Goal: Information Seeking & Learning: Learn about a topic

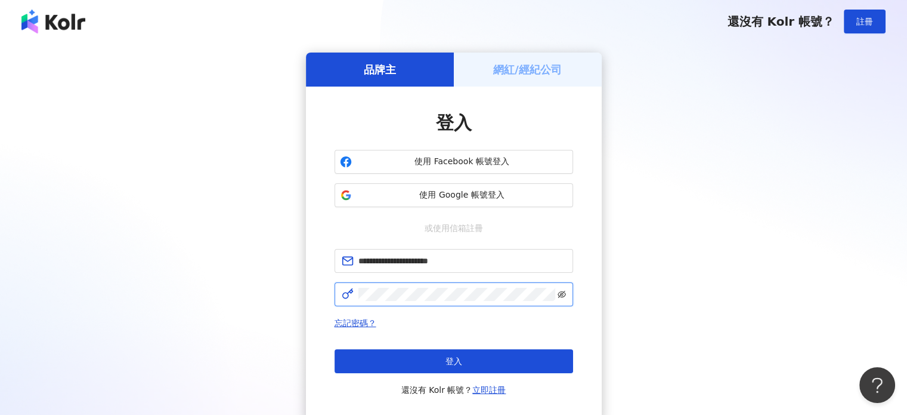
click at [564, 295] on icon "eye-invisible" at bounding box center [562, 294] width 8 height 7
click at [285, 298] on div "**********" at bounding box center [453, 237] width 879 height 368
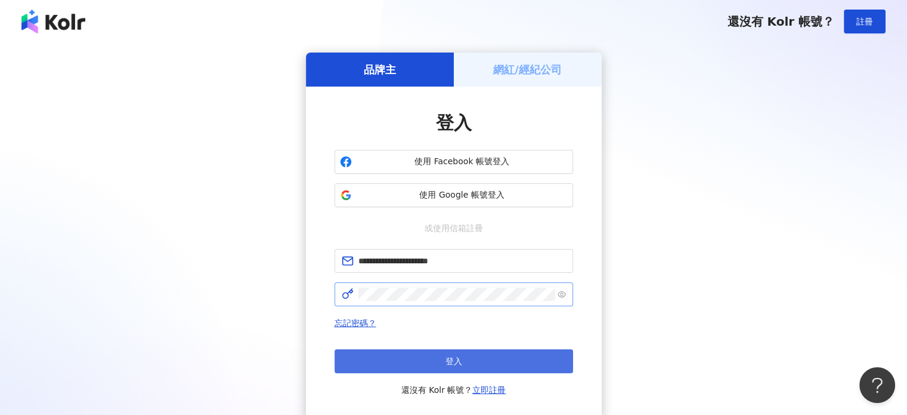
click at [467, 362] on button "登入" at bounding box center [454, 361] width 239 height 24
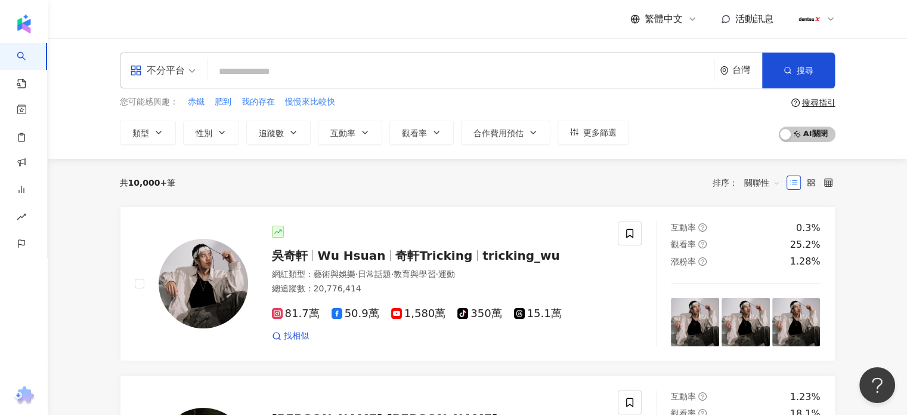
click at [239, 69] on input "search" at bounding box center [461, 71] width 498 height 23
click at [271, 76] on input "search" at bounding box center [461, 71] width 498 height 23
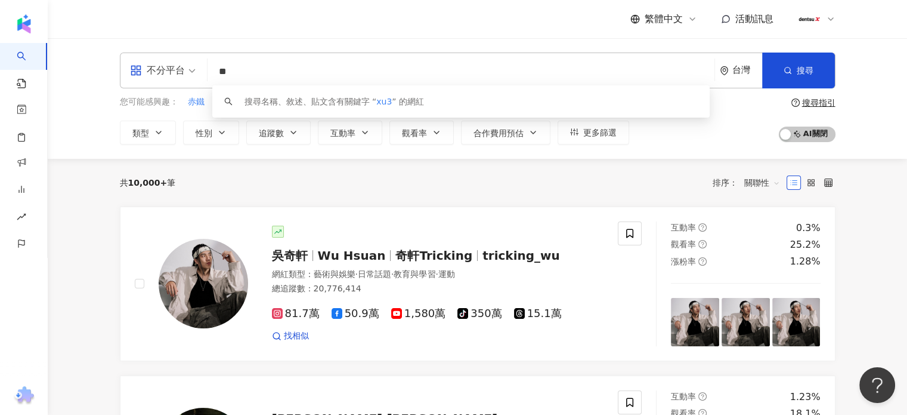
type input "*"
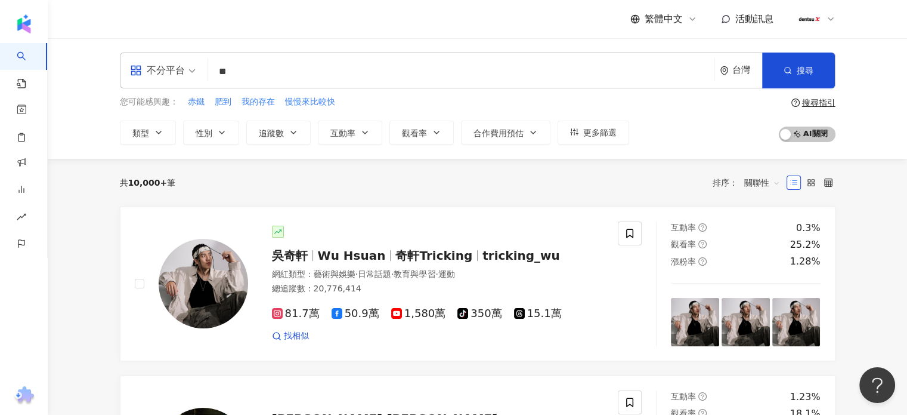
type input "**"
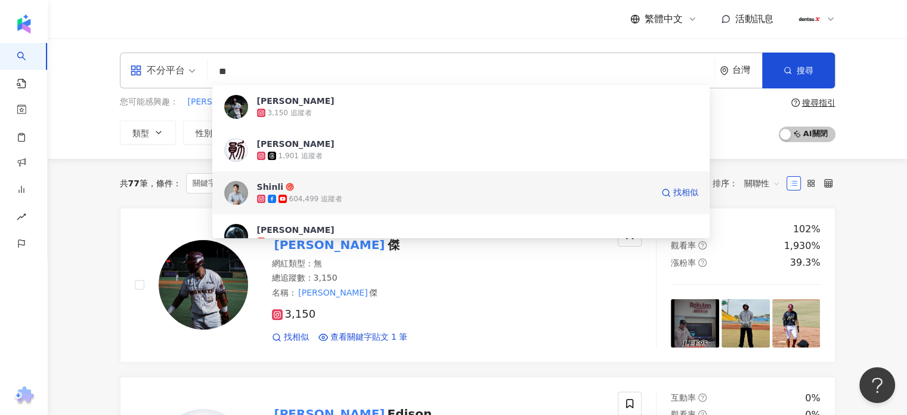
click at [303, 196] on div "604,499 追蹤者" at bounding box center [315, 199] width 53 height 10
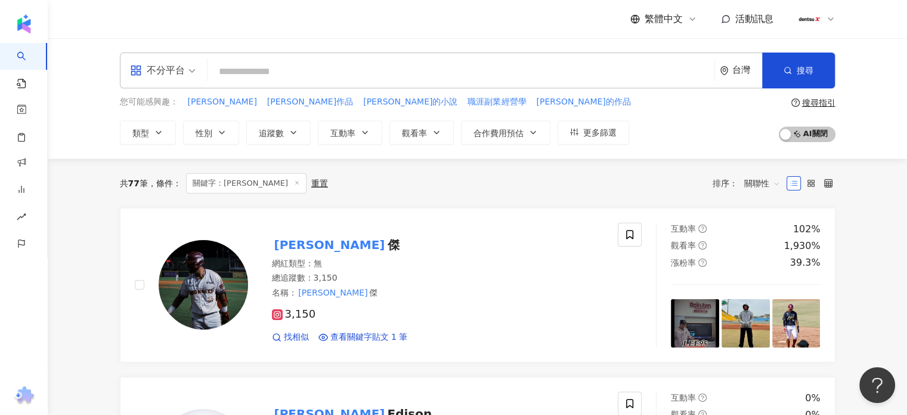
click at [243, 73] on input "search" at bounding box center [461, 71] width 498 height 23
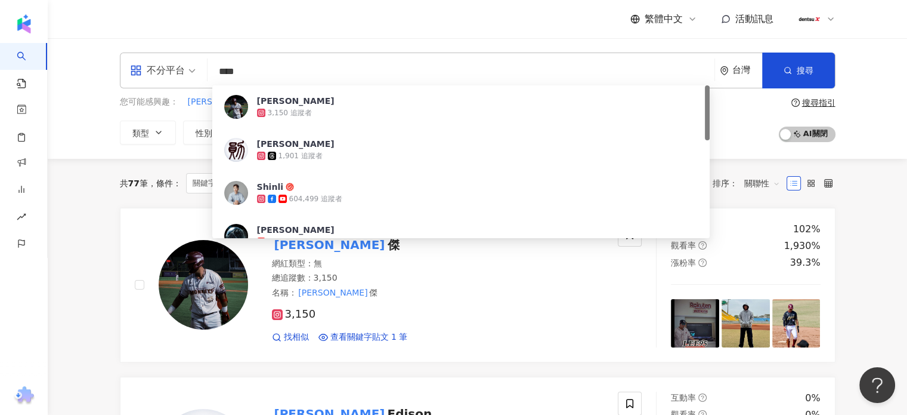
type input "***"
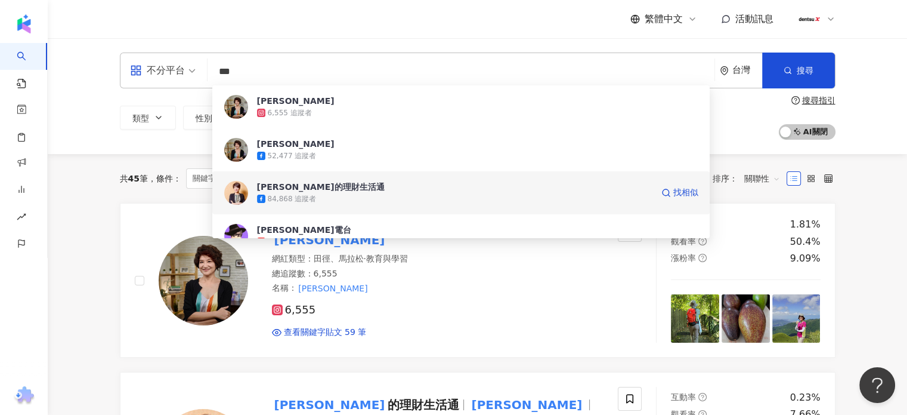
click at [341, 202] on div "84,868 追蹤者" at bounding box center [455, 199] width 396 height 12
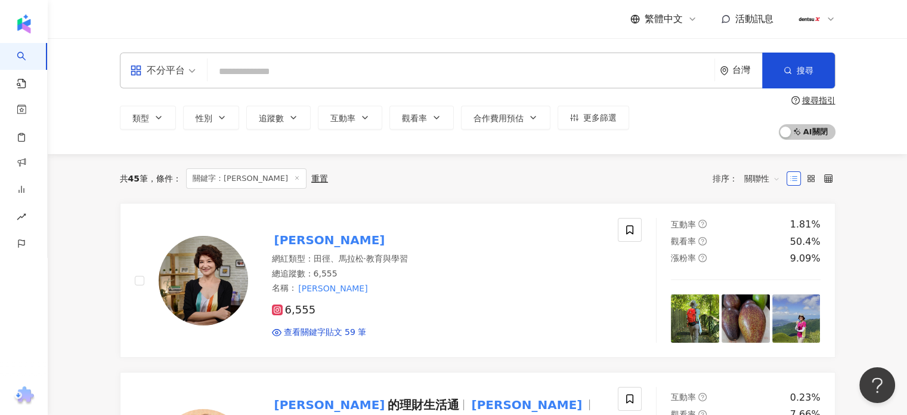
click at [305, 67] on input "search" at bounding box center [461, 71] width 498 height 23
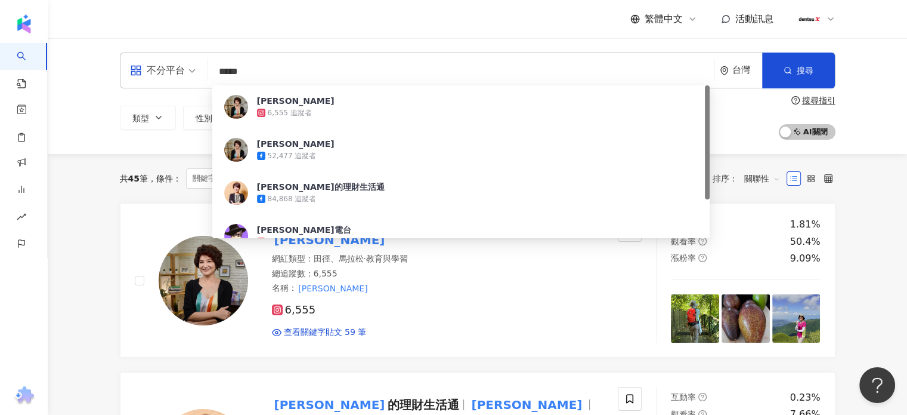
type input "***"
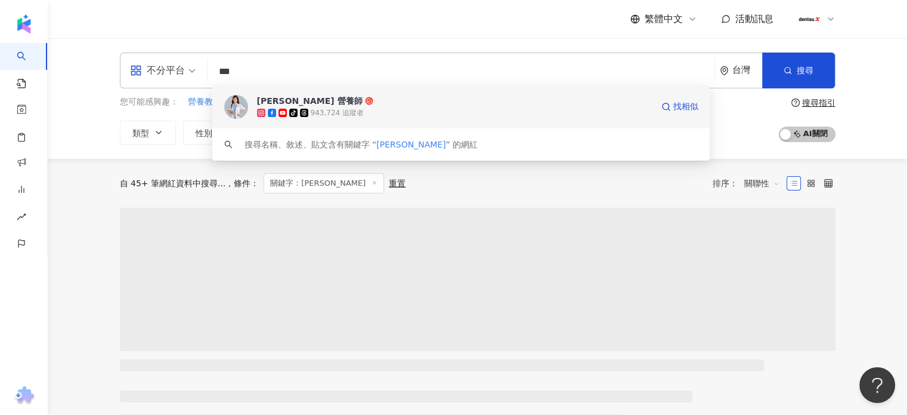
click at [321, 113] on div "943,724 追蹤者" at bounding box center [337, 113] width 53 height 10
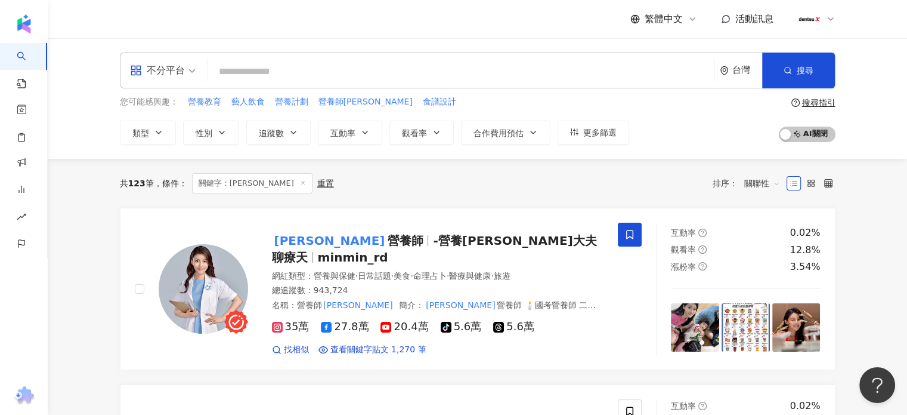
click at [262, 66] on input "search" at bounding box center [461, 71] width 498 height 23
click at [236, 82] on input "search" at bounding box center [461, 71] width 498 height 23
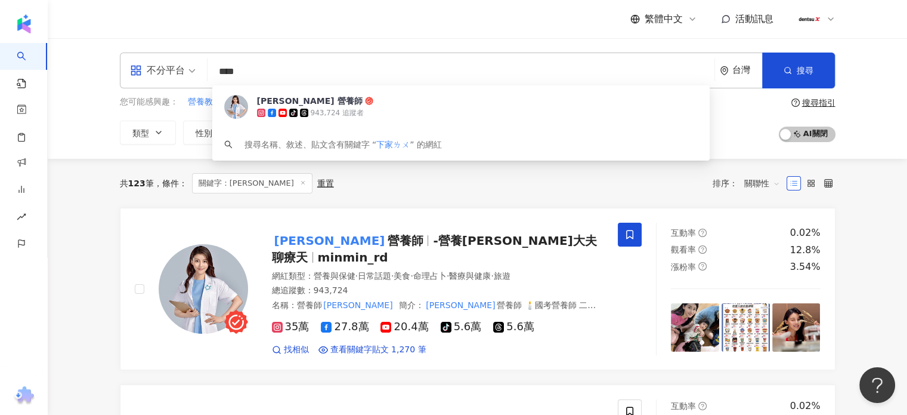
type input "***"
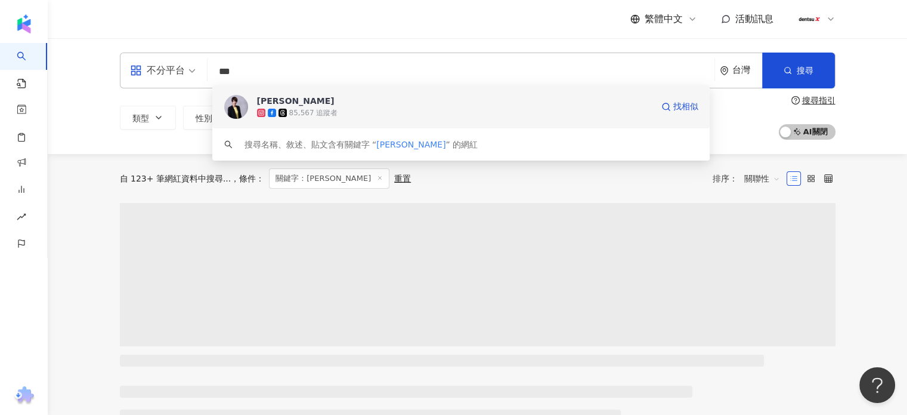
click at [363, 115] on div "85,567 追蹤者" at bounding box center [455, 113] width 396 height 12
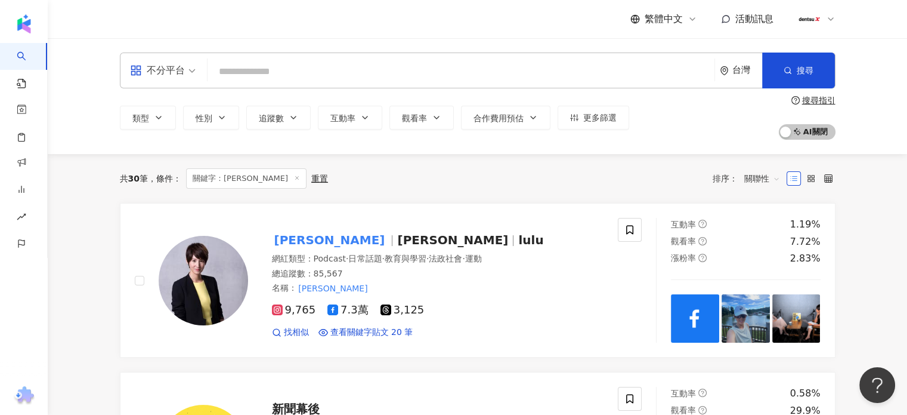
click at [253, 76] on input "search" at bounding box center [461, 71] width 498 height 23
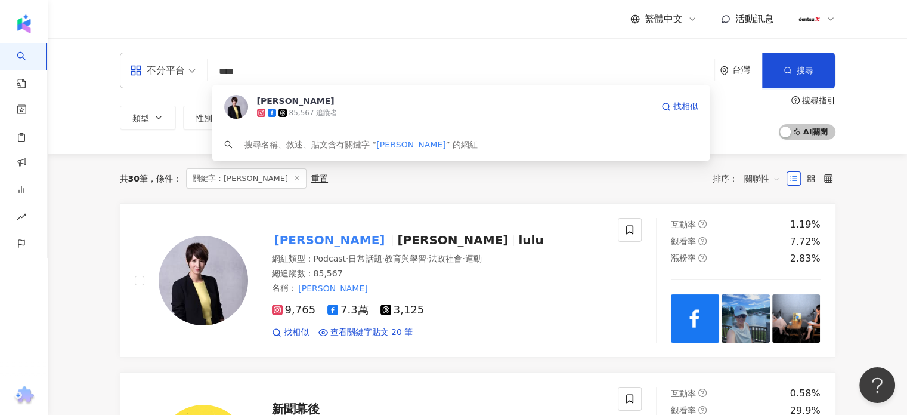
type input "***"
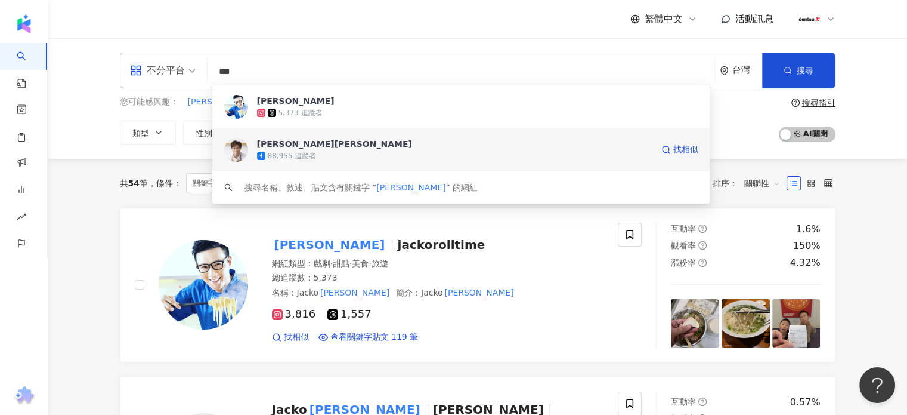
click at [279, 151] on div "88,955 追蹤者" at bounding box center [292, 156] width 49 height 10
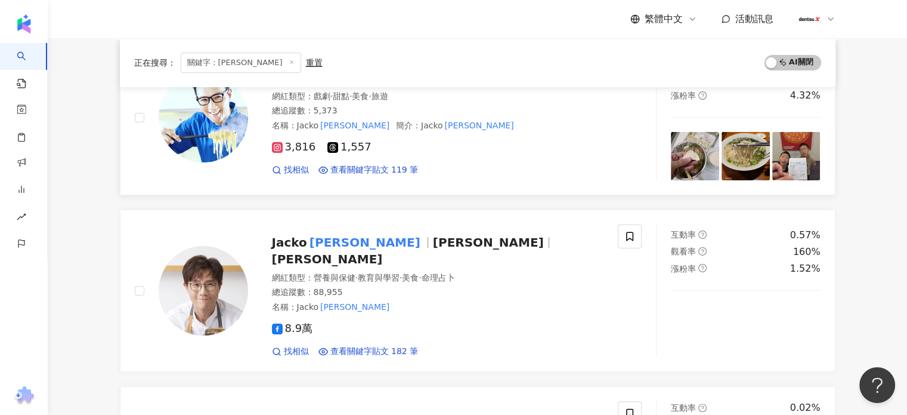
scroll to position [60, 0]
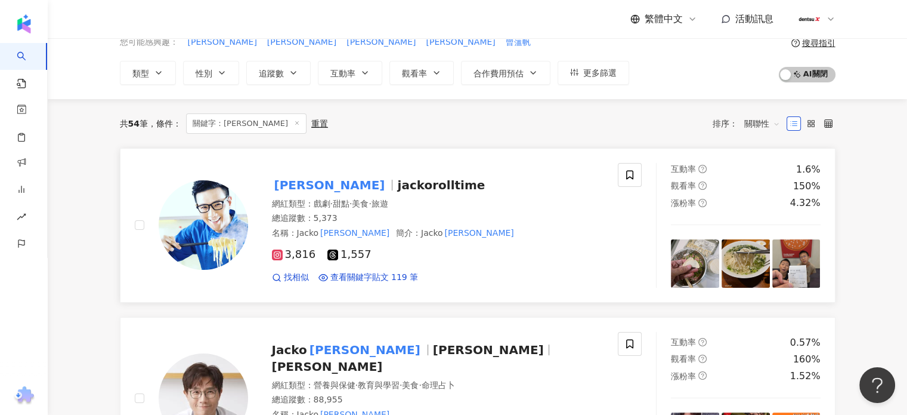
click at [352, 208] on span "·" at bounding box center [351, 204] width 2 height 10
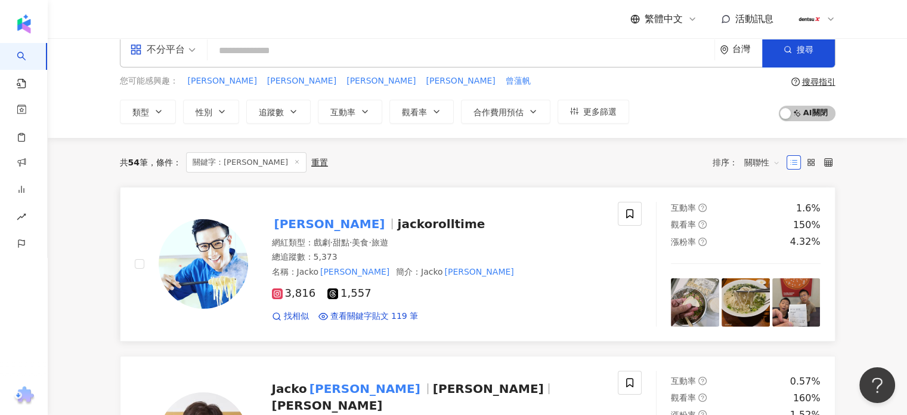
scroll to position [0, 0]
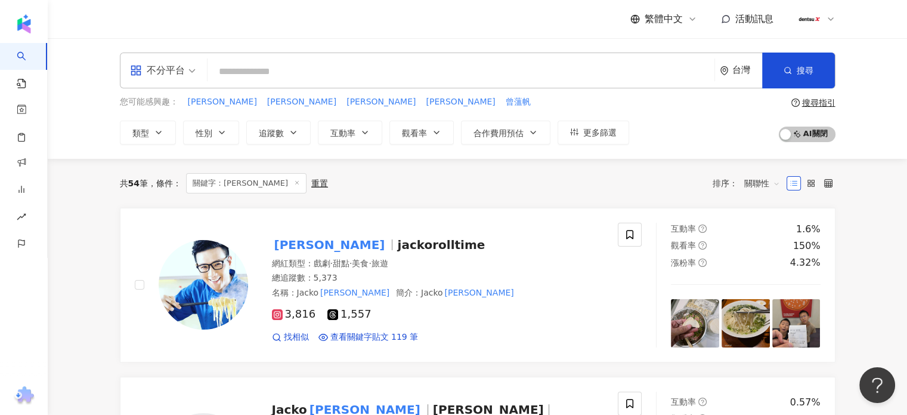
drag, startPoint x: 231, startPoint y: 69, endPoint x: 233, endPoint y: 61, distance: 7.3
click at [231, 69] on input "search" at bounding box center [461, 71] width 498 height 23
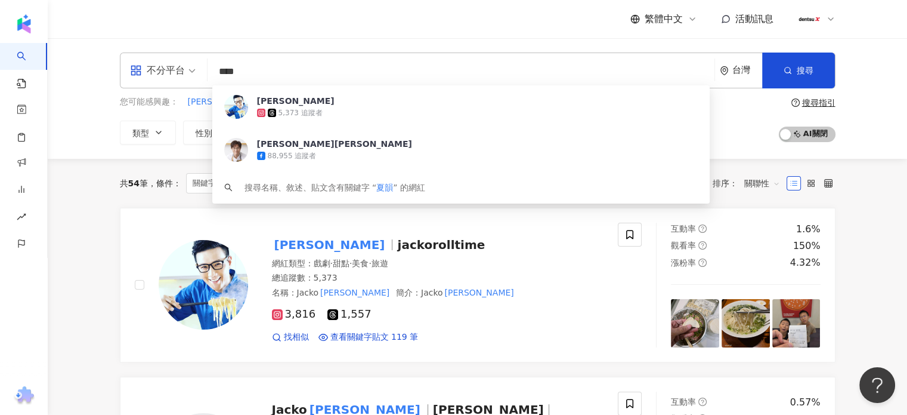
type input "***"
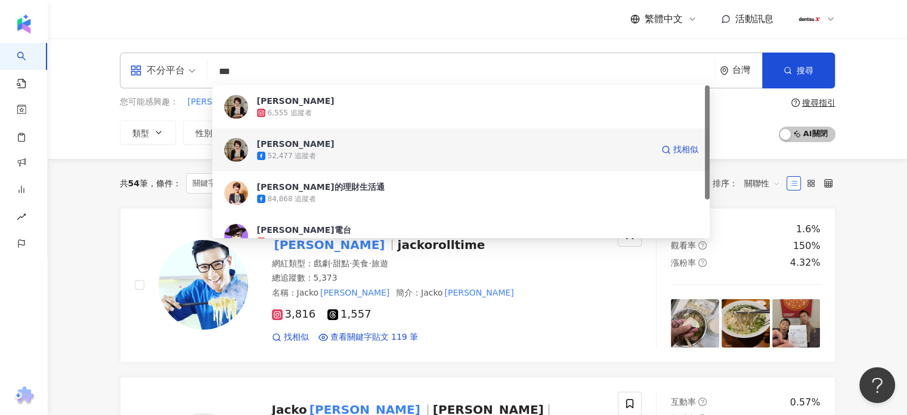
click at [281, 144] on div "夏韻芬" at bounding box center [296, 144] width 78 height 12
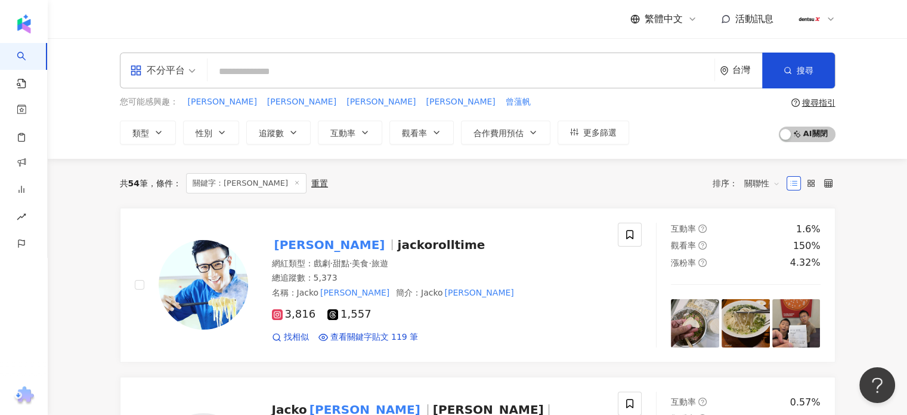
click at [319, 52] on div "不分平台 台灣 搜尋 ebafb36b-2e8b-4f56-bb71-c70e9f9e3b13 夏韻芬 6,555 追蹤者 夏韻芬 52,477 追蹤者 夏韻…" at bounding box center [478, 98] width 860 height 121
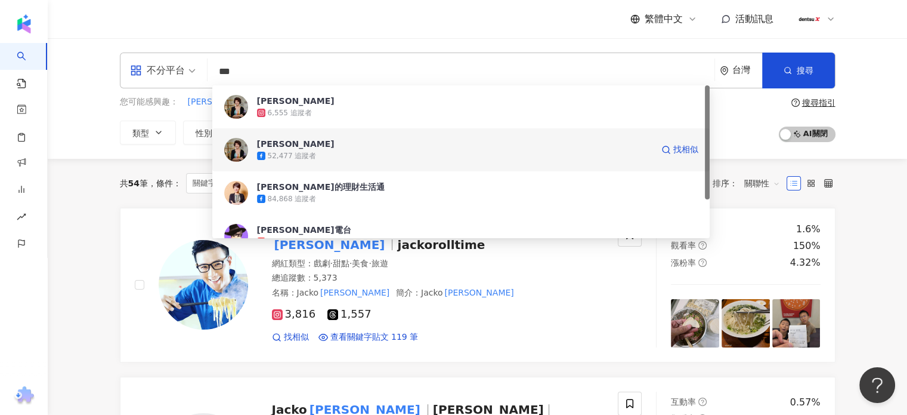
type input "***"
click at [307, 151] on div "不分平台 *** 台灣 搜尋 ebafb36b-2e8b-4f56-bb71-c70e9f9e3b13 008578d1-d57e-42b3-baa0-674…" at bounding box center [478, 98] width 860 height 121
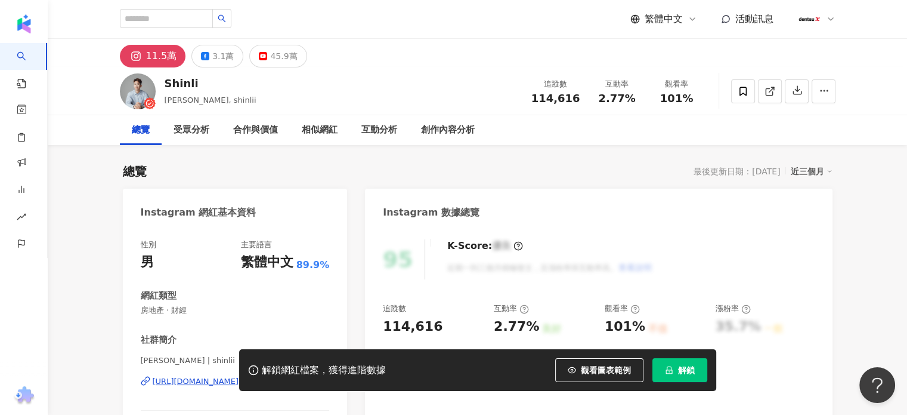
click at [691, 373] on span "解鎖" at bounding box center [686, 370] width 17 height 10
click at [745, 88] on icon at bounding box center [743, 91] width 11 height 11
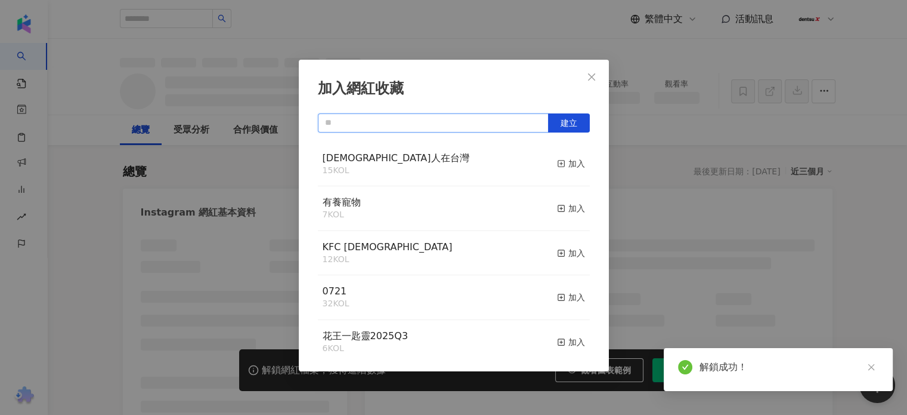
click at [367, 125] on input "text" at bounding box center [433, 122] width 231 height 19
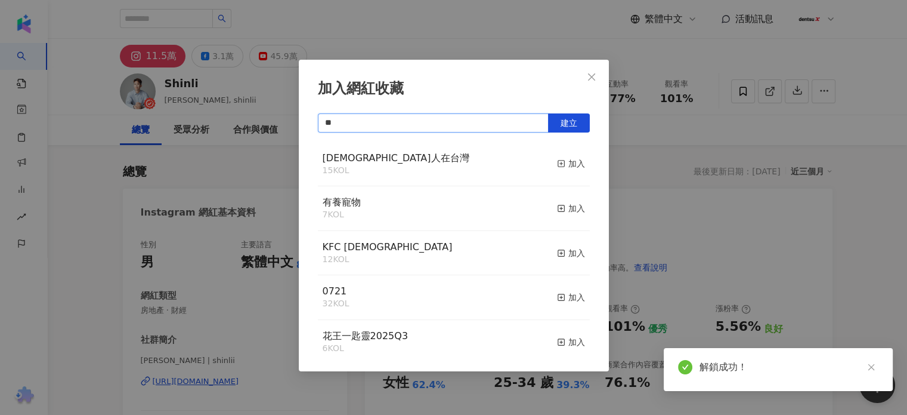
type input "*"
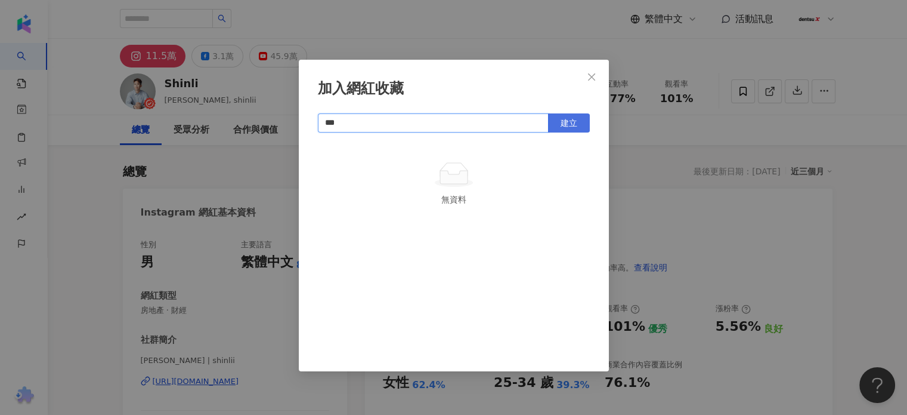
click at [572, 125] on span "建立" at bounding box center [569, 123] width 17 height 10
type input "***"
click at [587, 78] on icon "close" at bounding box center [592, 77] width 10 height 10
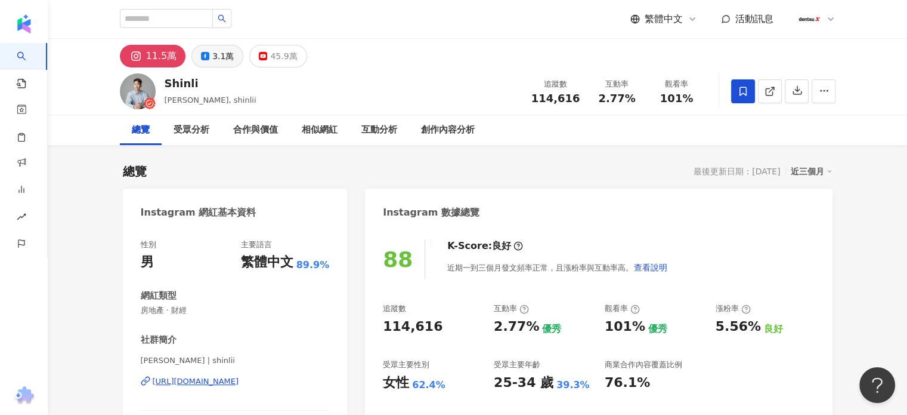
click at [220, 54] on div "3.1萬" at bounding box center [222, 56] width 21 height 17
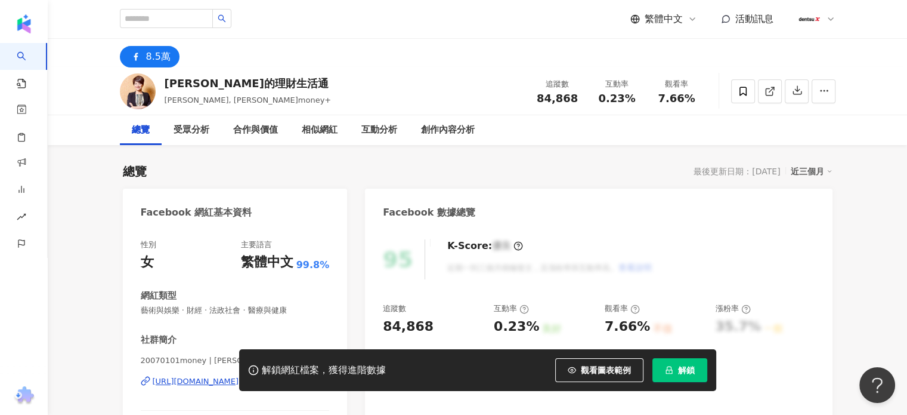
click at [675, 369] on button "解鎖" at bounding box center [680, 370] width 55 height 24
click at [743, 92] on icon at bounding box center [743, 91] width 11 height 11
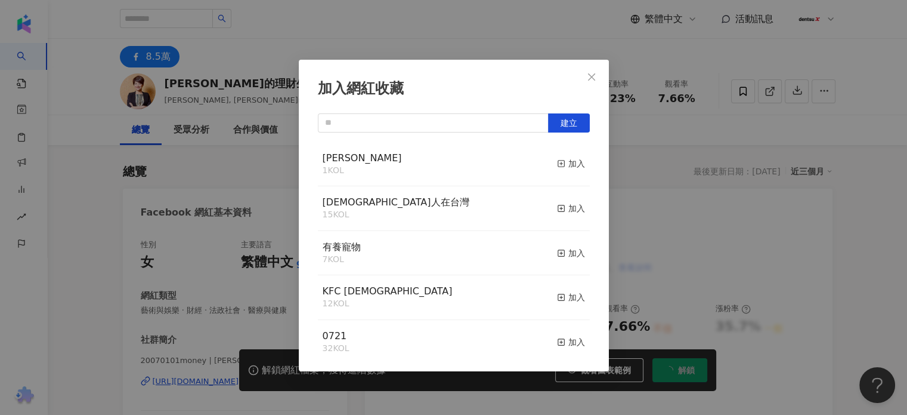
click at [458, 164] on div "鄒宏偉 1 KOL 加入" at bounding box center [454, 164] width 272 height 45
click at [557, 163] on icon "button" at bounding box center [561, 163] width 8 height 8
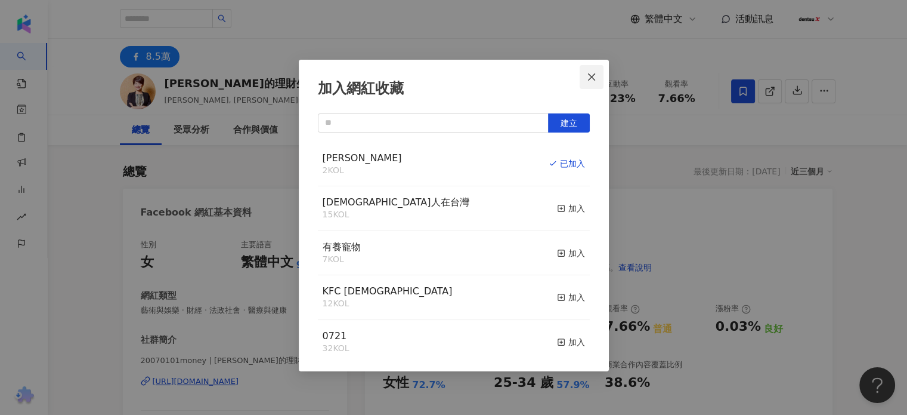
click at [585, 77] on span "Close" at bounding box center [592, 77] width 24 height 10
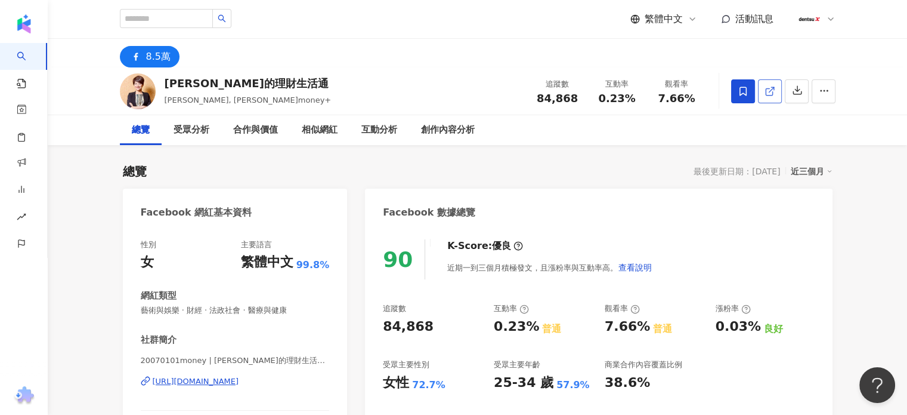
click at [774, 89] on icon at bounding box center [770, 91] width 11 height 11
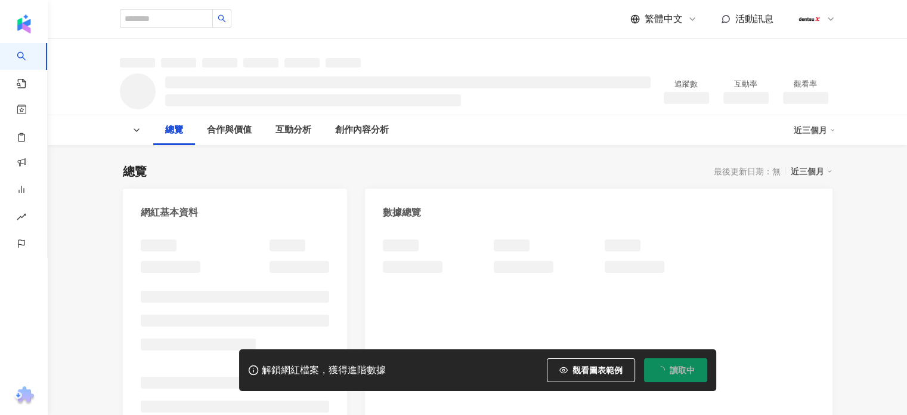
click at [683, 371] on span "讀取中" at bounding box center [682, 370] width 25 height 10
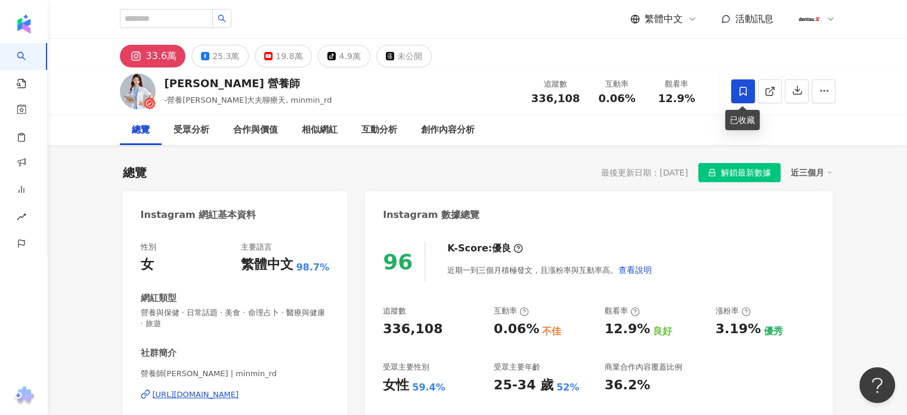
click at [745, 88] on icon at bounding box center [743, 91] width 11 height 11
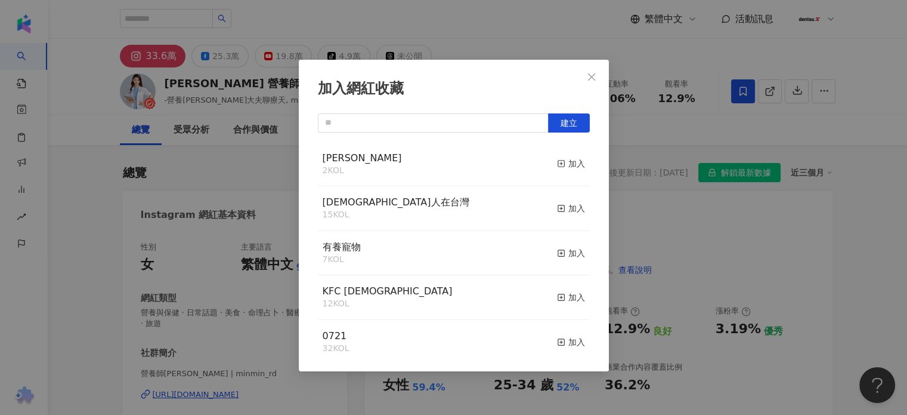
click at [405, 164] on div "鄒宏偉 2 KOL 加入" at bounding box center [454, 164] width 272 height 45
click at [568, 166] on div "加入" at bounding box center [571, 163] width 28 height 13
click at [590, 73] on icon "close" at bounding box center [592, 77] width 10 height 10
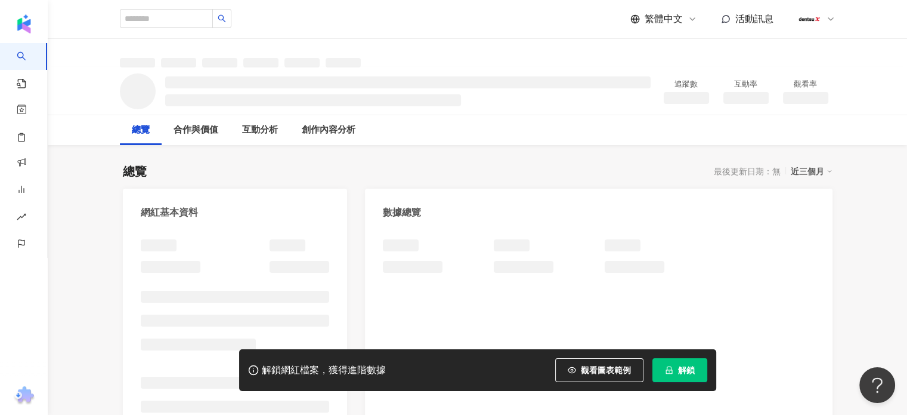
click at [680, 372] on span "解鎖" at bounding box center [686, 370] width 17 height 10
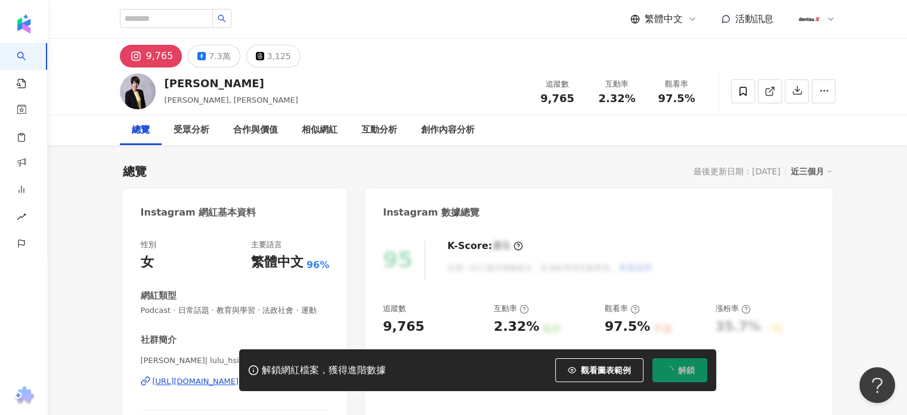
drag, startPoint x: 743, startPoint y: 91, endPoint x: 730, endPoint y: 115, distance: 27.2
click at [743, 91] on icon at bounding box center [743, 91] width 11 height 11
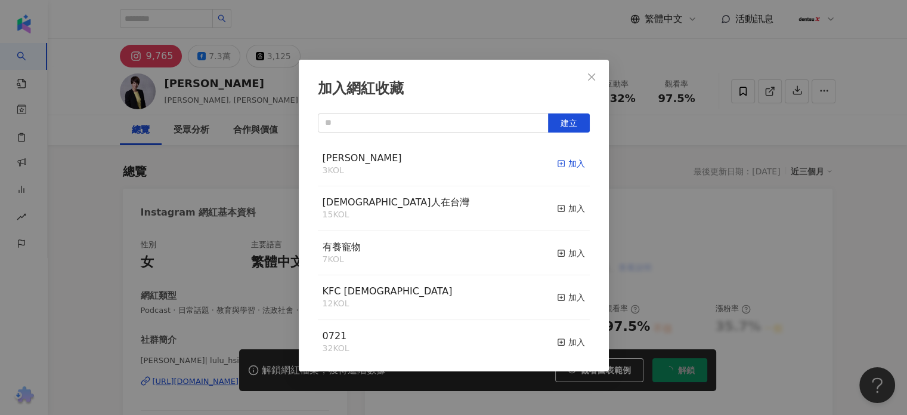
click at [562, 165] on div "加入" at bounding box center [571, 163] width 28 height 13
click at [591, 76] on icon "close" at bounding box center [591, 76] width 7 height 7
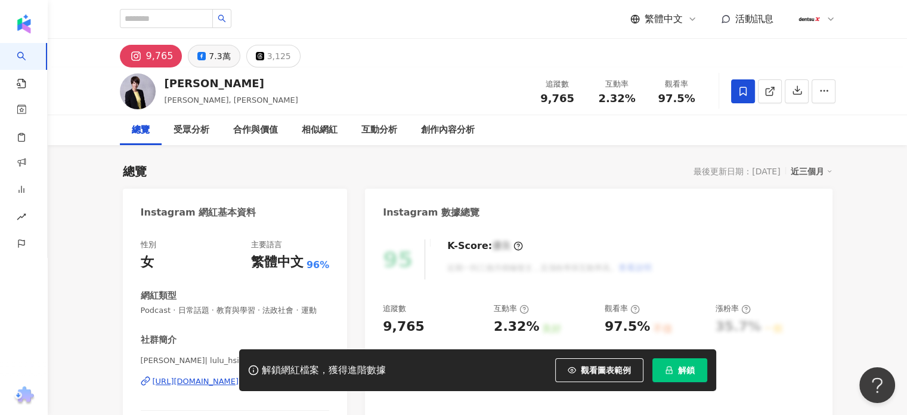
click at [204, 57] on button "7.3萬" at bounding box center [214, 56] width 52 height 23
click at [664, 369] on button "解鎖" at bounding box center [680, 370] width 55 height 24
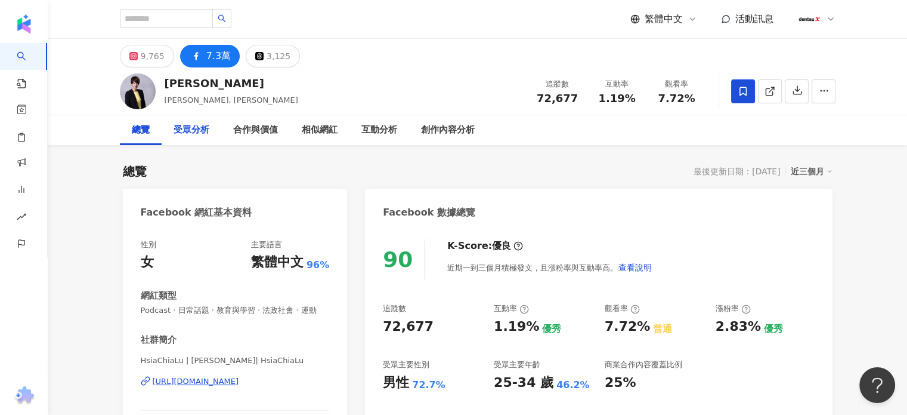
click at [190, 130] on div "受眾分析" at bounding box center [192, 130] width 36 height 14
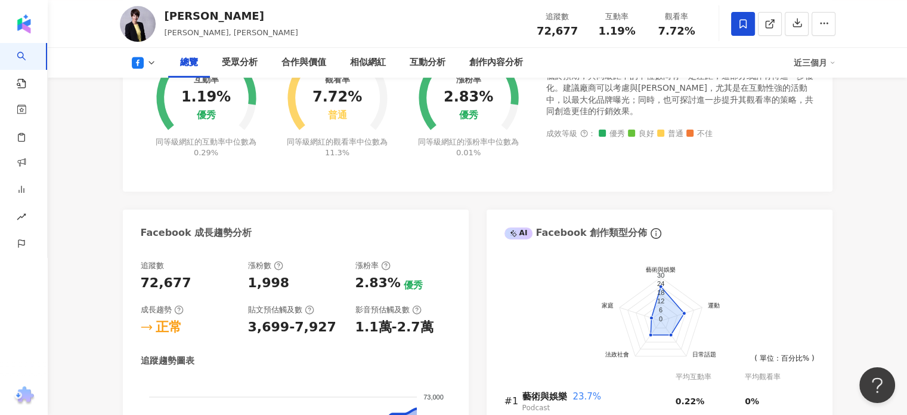
scroll to position [420, 0]
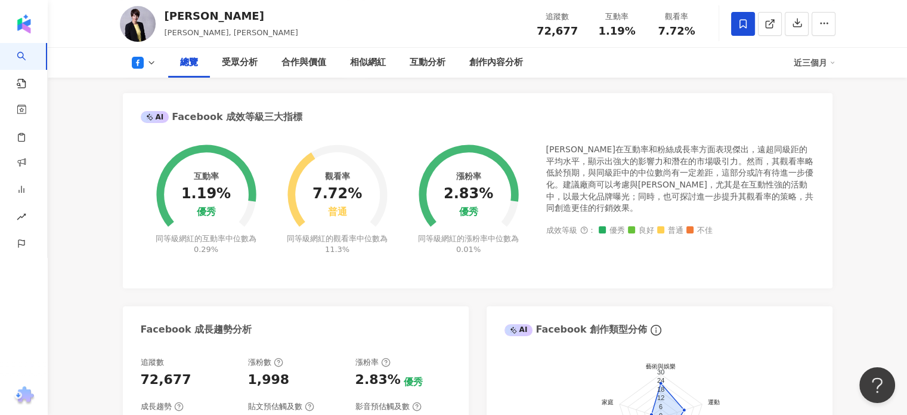
click at [906, 72] on div "總覽 受眾分析 合作與價值 相似網紅 互動分析 創作內容分析 近三個月" at bounding box center [478, 63] width 860 height 30
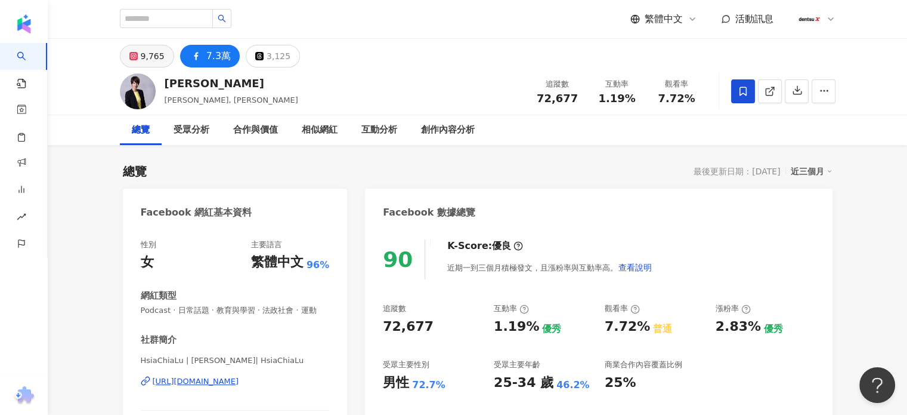
click at [144, 50] on div "9,765" at bounding box center [153, 56] width 24 height 17
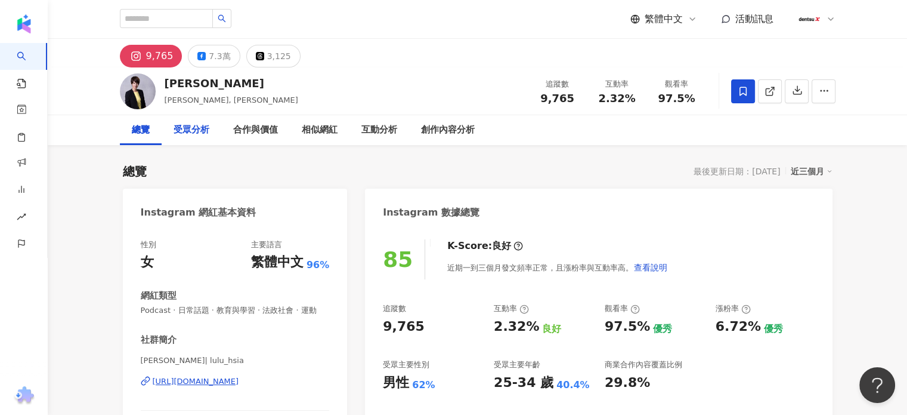
drag, startPoint x: 189, startPoint y: 132, endPoint x: 611, endPoint y: 338, distance: 469.6
click at [189, 132] on div "受眾分析" at bounding box center [192, 130] width 36 height 14
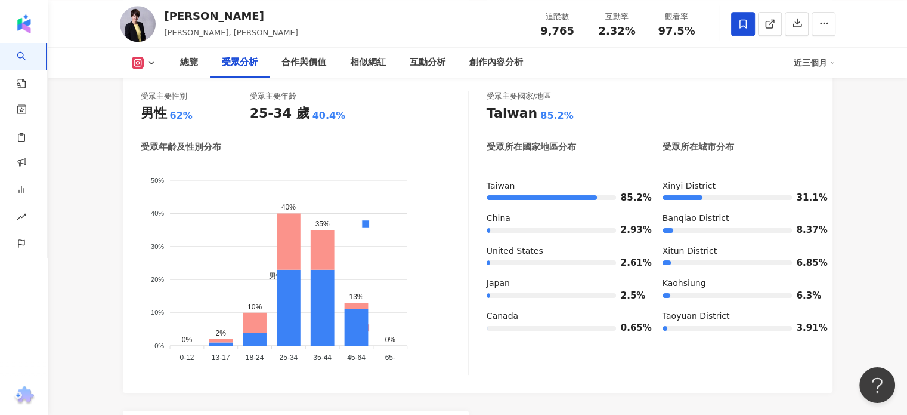
scroll to position [1063, 0]
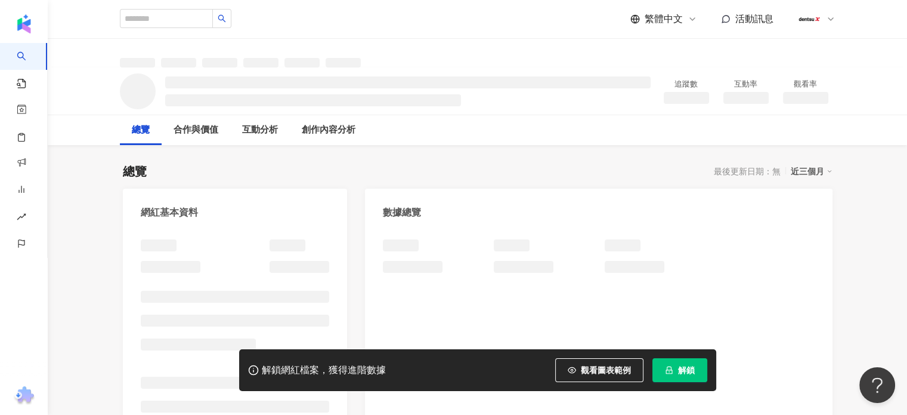
click at [688, 374] on span "解鎖" at bounding box center [686, 370] width 17 height 10
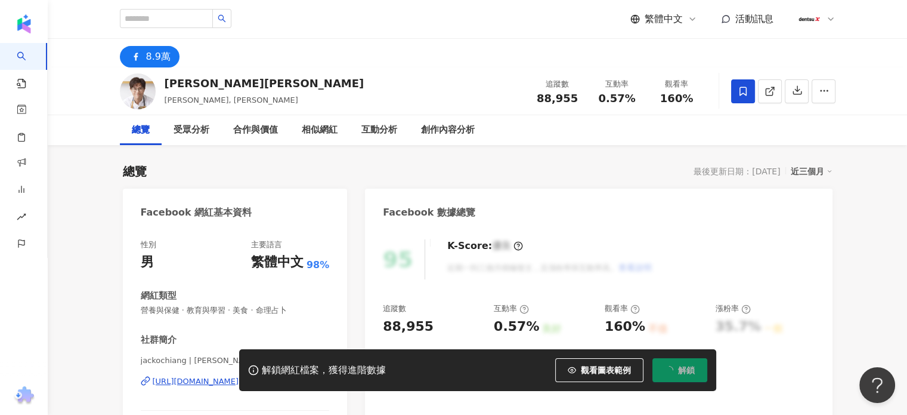
click at [740, 88] on icon at bounding box center [743, 91] width 11 height 11
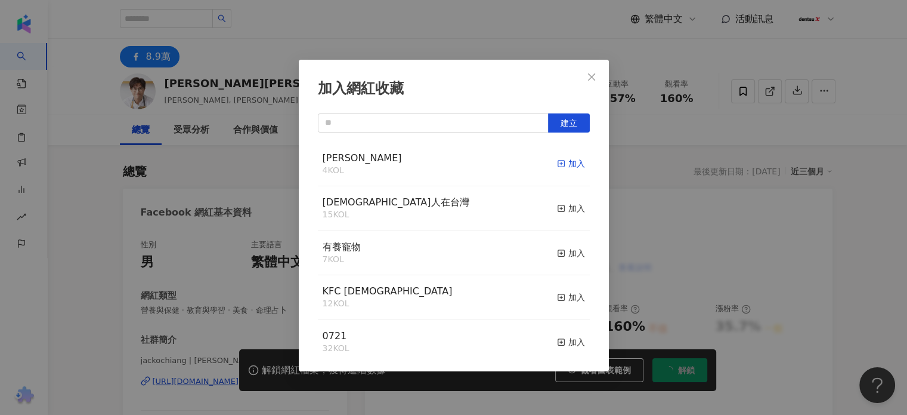
click at [564, 163] on div "加入" at bounding box center [571, 163] width 28 height 13
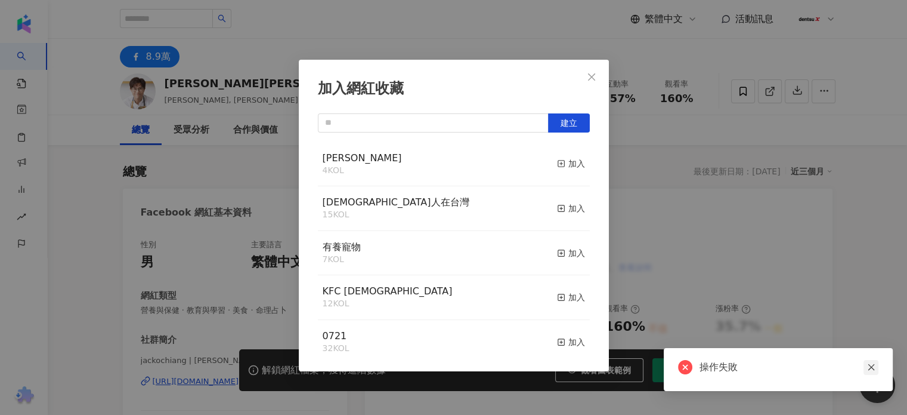
click at [873, 368] on icon "close" at bounding box center [871, 367] width 8 height 8
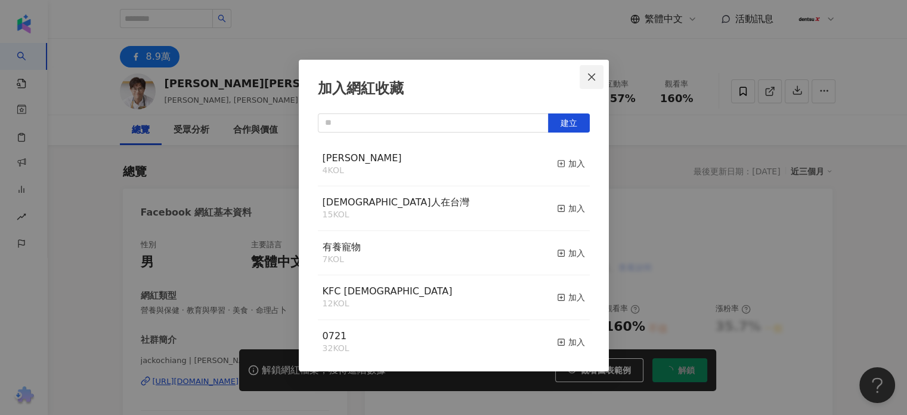
click at [597, 76] on span "Close" at bounding box center [592, 77] width 24 height 10
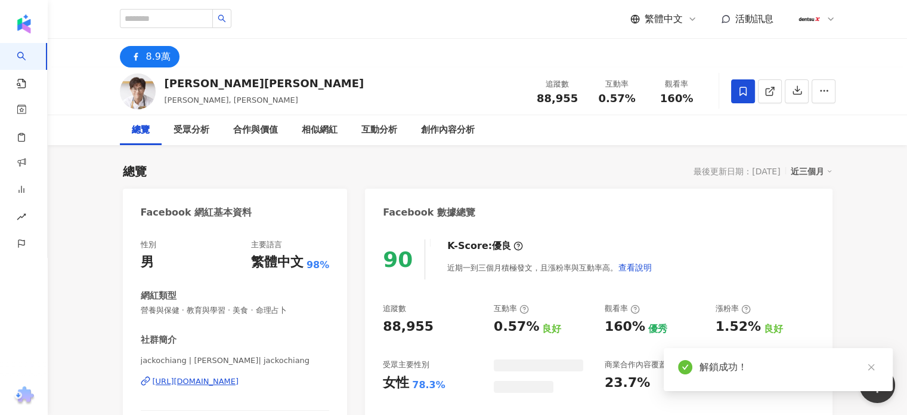
click at [744, 89] on icon at bounding box center [743, 91] width 11 height 11
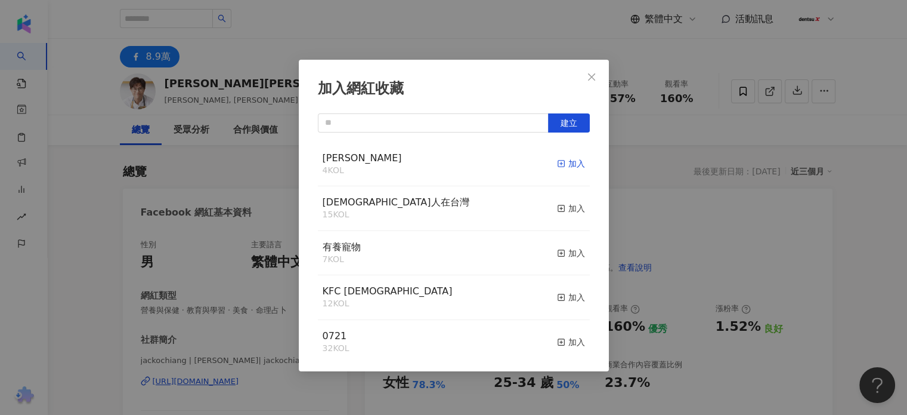
click at [565, 166] on div "加入" at bounding box center [571, 163] width 28 height 13
click at [397, 166] on div "鄒宏偉 5 KOL 已加入" at bounding box center [454, 164] width 272 height 45
click at [593, 73] on icon "close" at bounding box center [592, 77] width 10 height 10
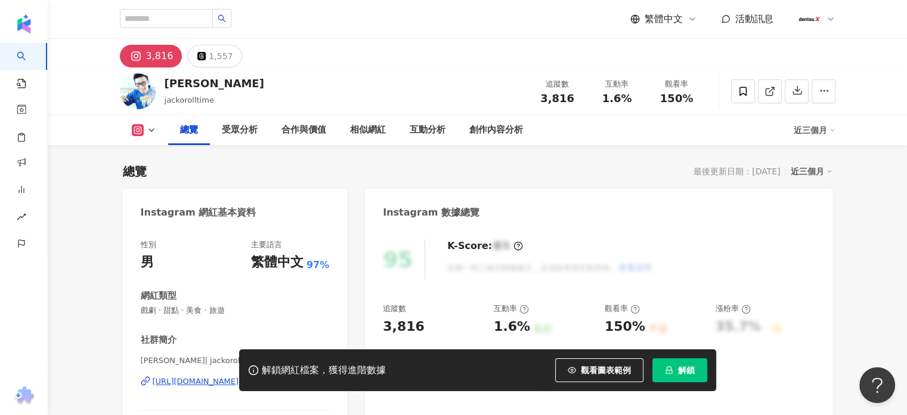
click at [681, 372] on span "解鎖" at bounding box center [686, 370] width 17 height 10
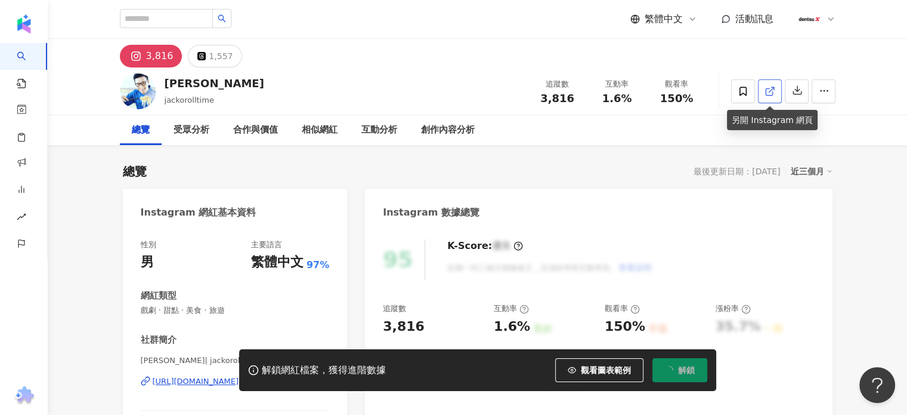
click at [770, 92] on icon at bounding box center [770, 91] width 11 height 11
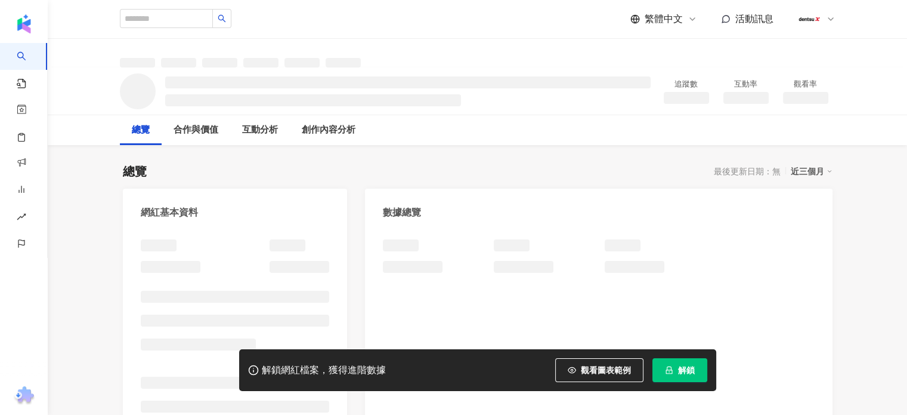
click at [671, 374] on icon "lock" at bounding box center [669, 370] width 8 height 8
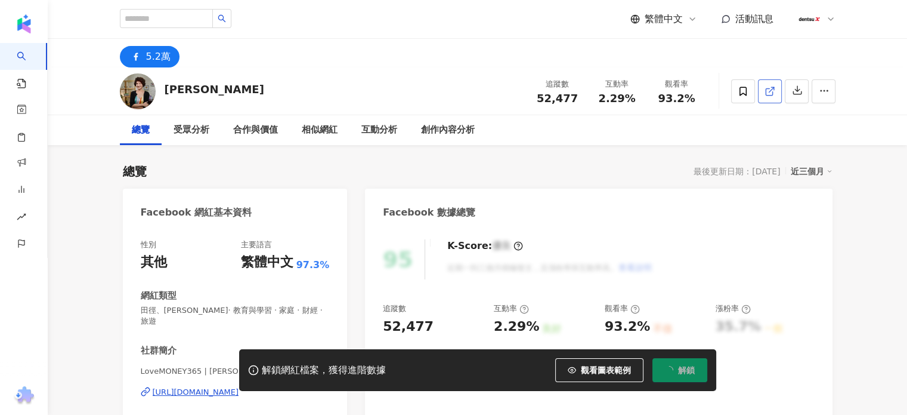
click at [768, 93] on icon at bounding box center [770, 91] width 11 height 11
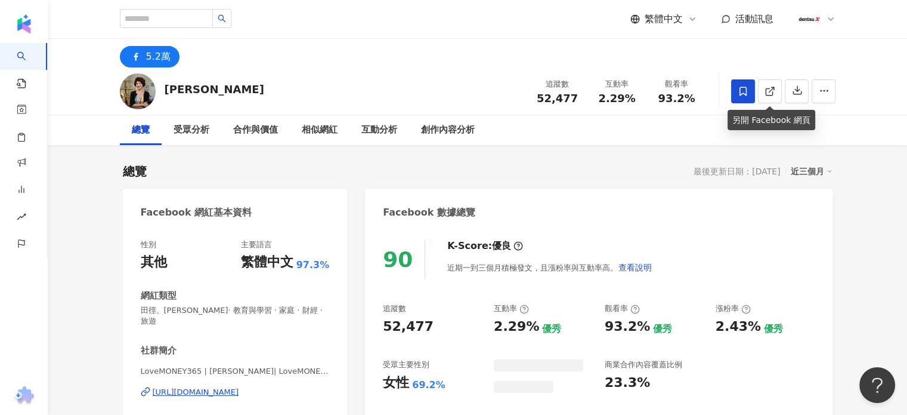
click at [743, 89] on icon at bounding box center [743, 91] width 11 height 11
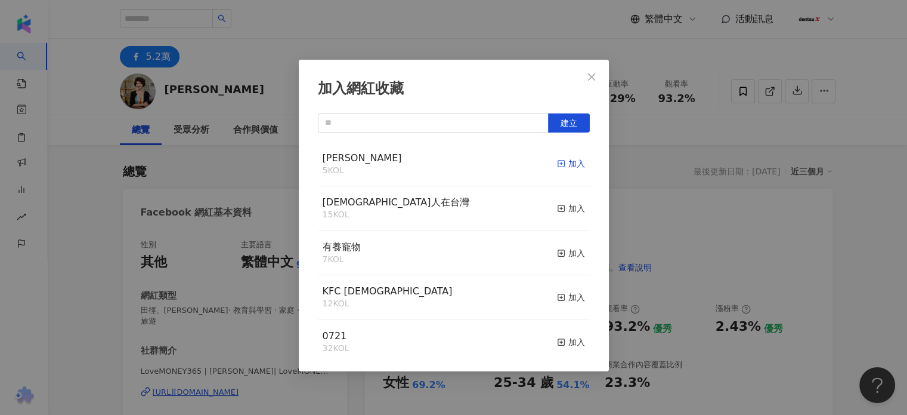
click at [569, 164] on div "加入" at bounding box center [571, 163] width 28 height 13
click at [589, 76] on icon "close" at bounding box center [592, 77] width 10 height 10
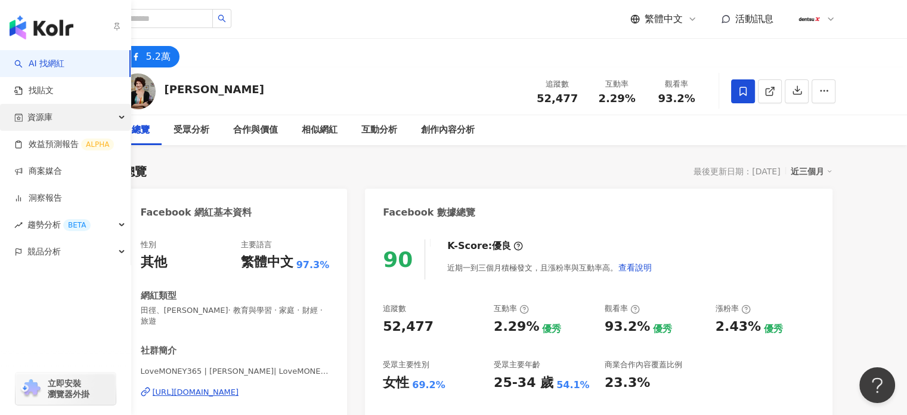
click at [97, 121] on div "資源庫" at bounding box center [65, 117] width 131 height 27
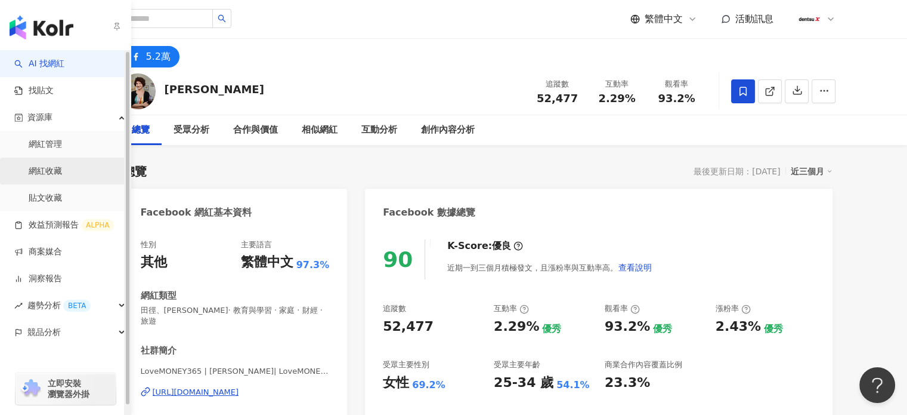
click at [52, 171] on link "網紅收藏" at bounding box center [45, 171] width 33 height 12
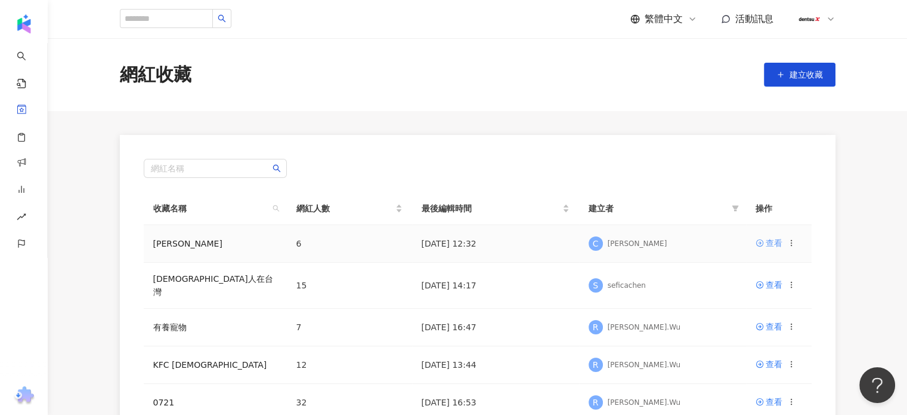
click at [776, 243] on div "查看" at bounding box center [774, 242] width 17 height 13
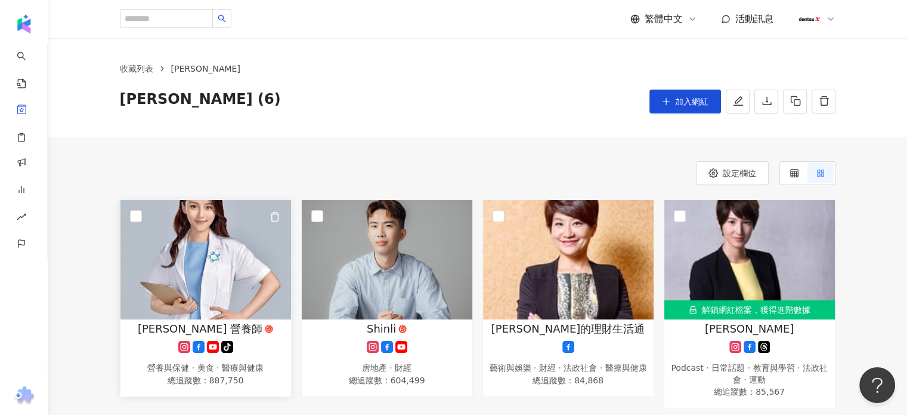
click at [142, 213] on img at bounding box center [206, 259] width 171 height 119
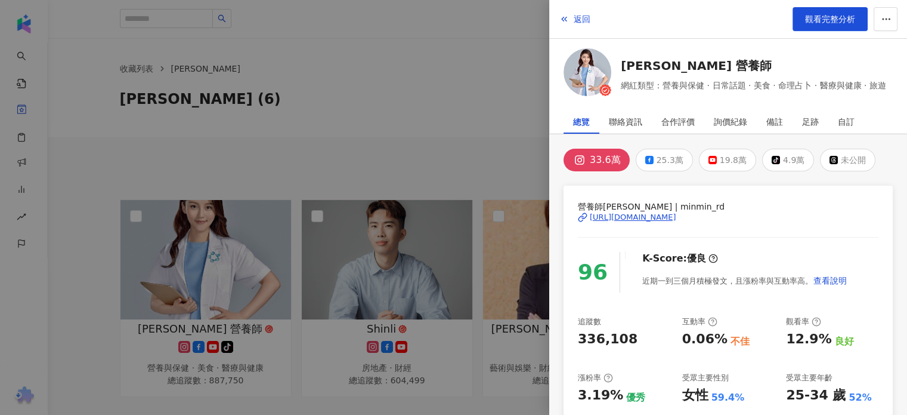
click at [402, 58] on div at bounding box center [453, 207] width 907 height 415
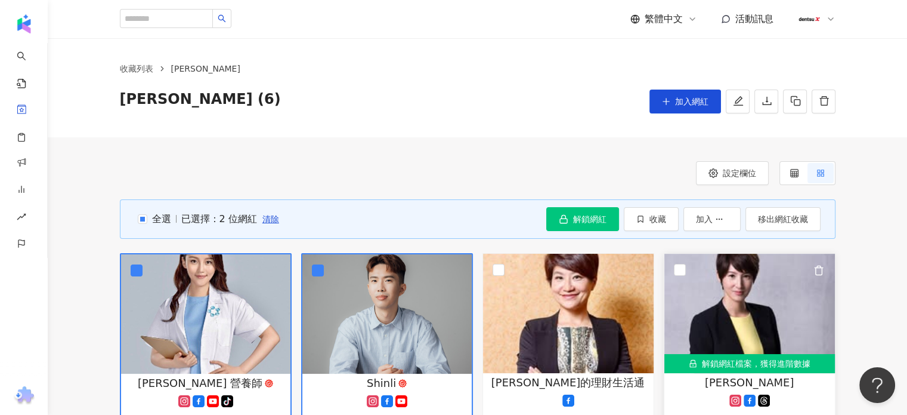
click at [689, 270] on img at bounding box center [750, 313] width 171 height 119
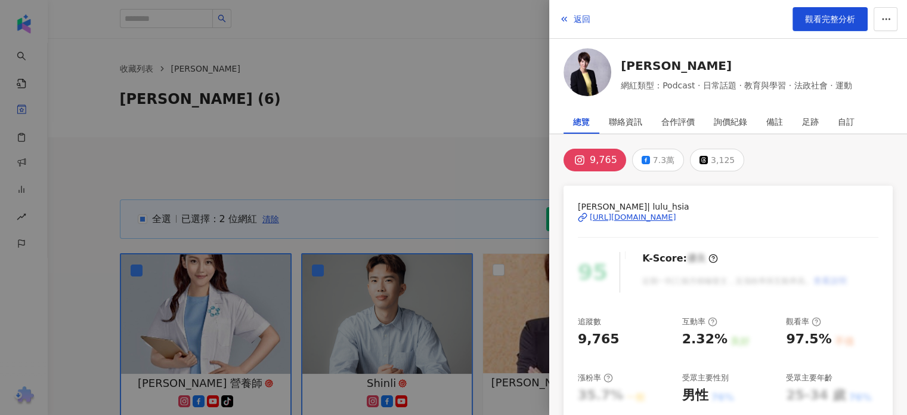
click at [368, 140] on div at bounding box center [453, 207] width 907 height 415
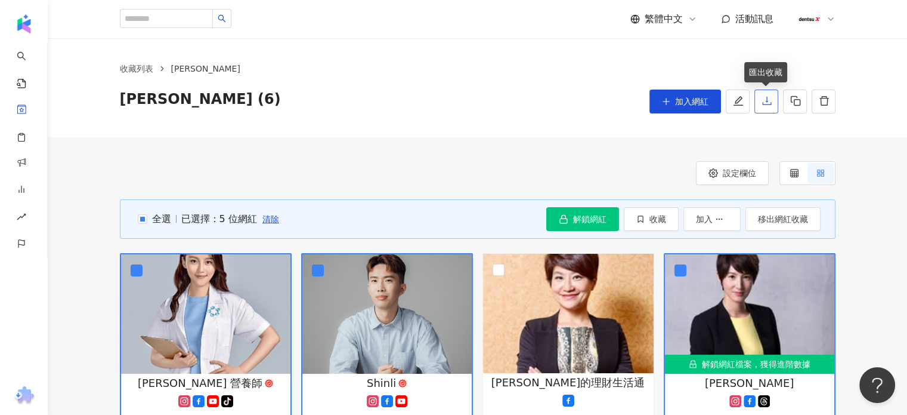
click at [767, 102] on icon "download" at bounding box center [766, 101] width 9 height 8
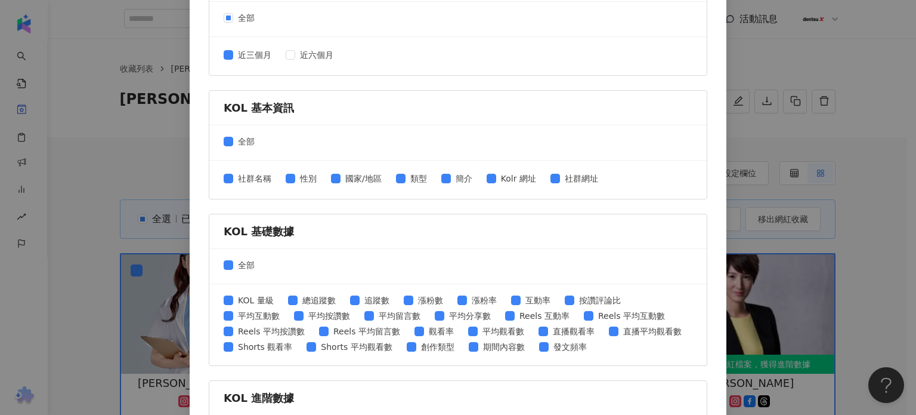
scroll to position [239, 0]
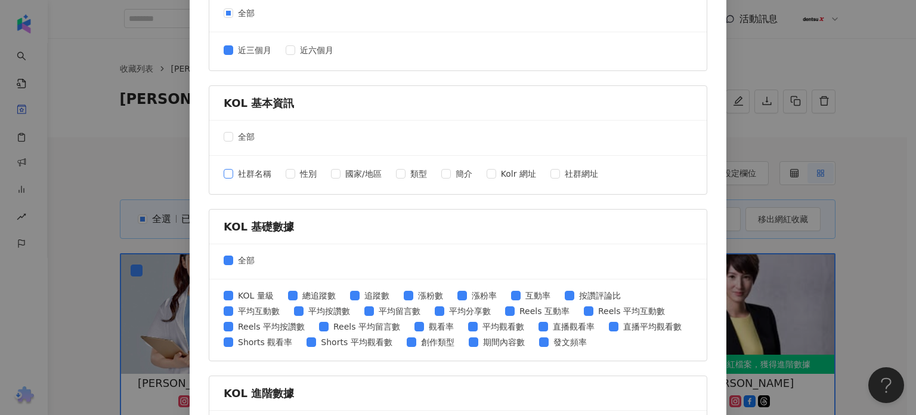
click at [228, 176] on span at bounding box center [229, 174] width 10 height 10
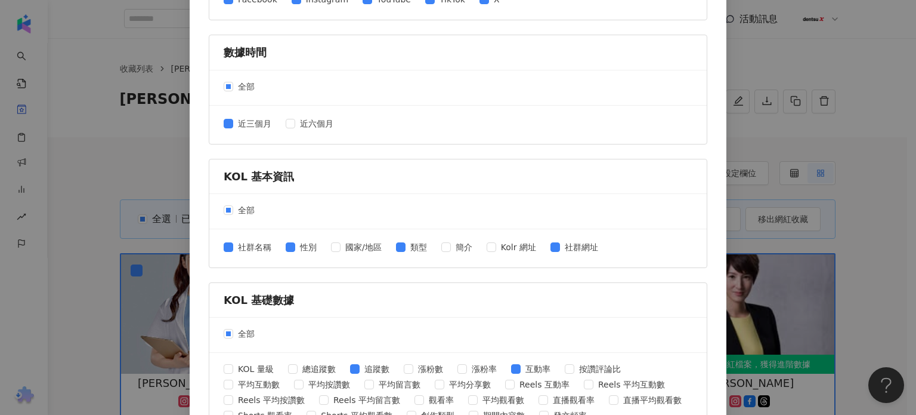
scroll to position [91, 0]
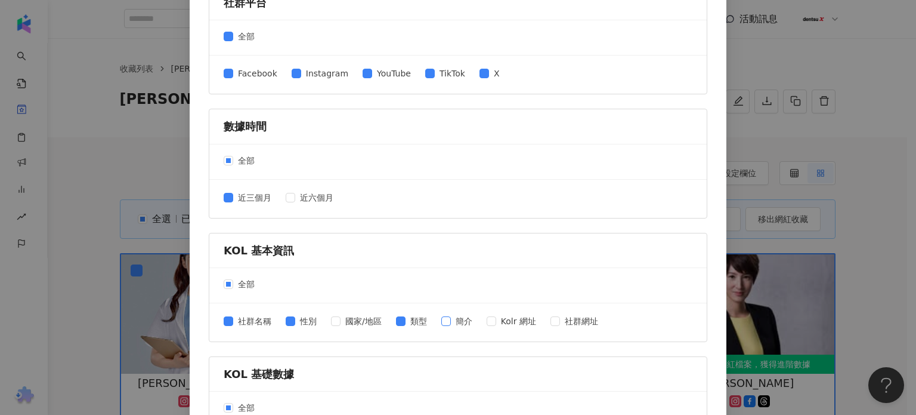
click at [451, 320] on span "簡介" at bounding box center [464, 320] width 26 height 13
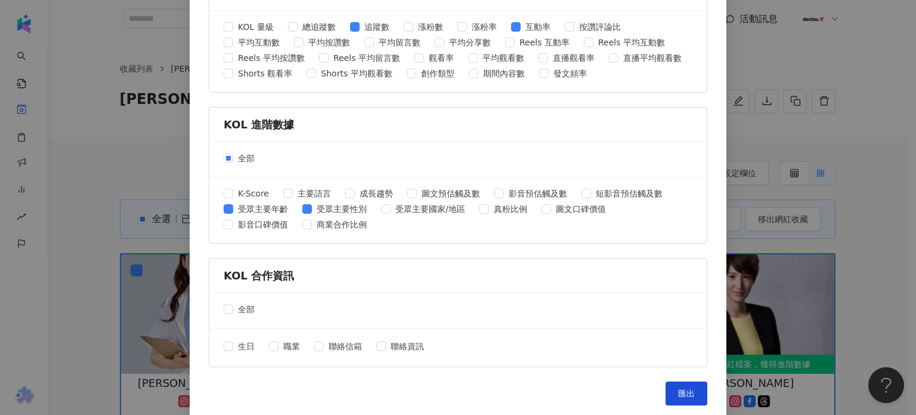
scroll to position [509, 0]
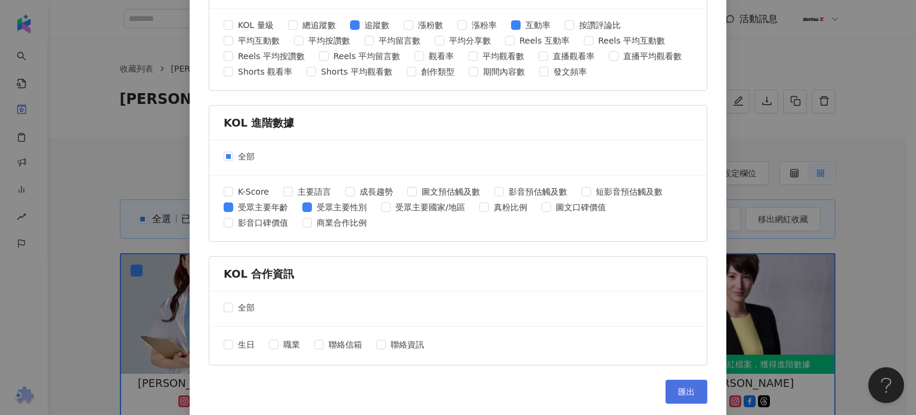
click at [678, 387] on span "匯出" at bounding box center [686, 392] width 17 height 10
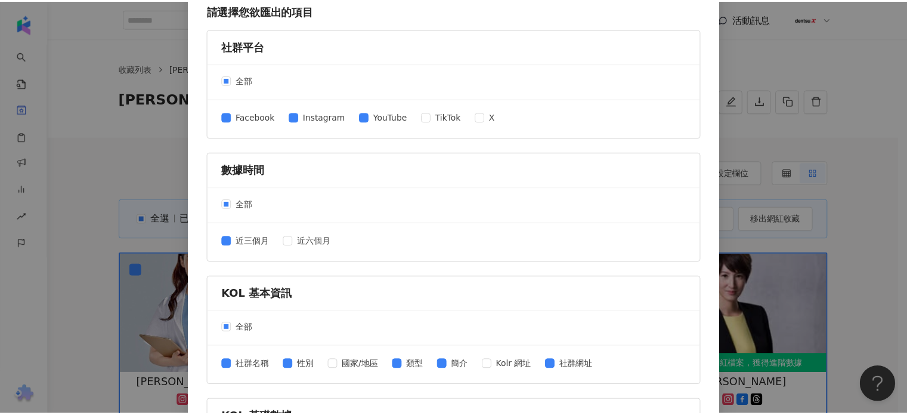
scroll to position [0, 0]
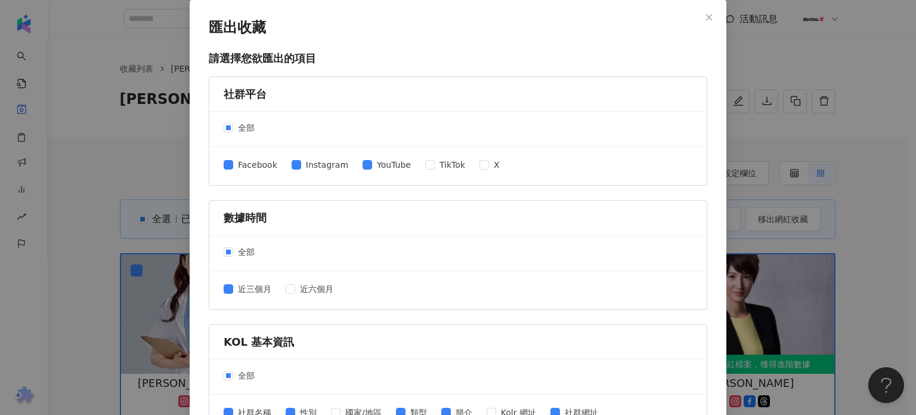
drag, startPoint x: 705, startPoint y: 18, endPoint x: 683, endPoint y: 48, distance: 37.5
click at [705, 18] on icon "close" at bounding box center [709, 17] width 8 height 8
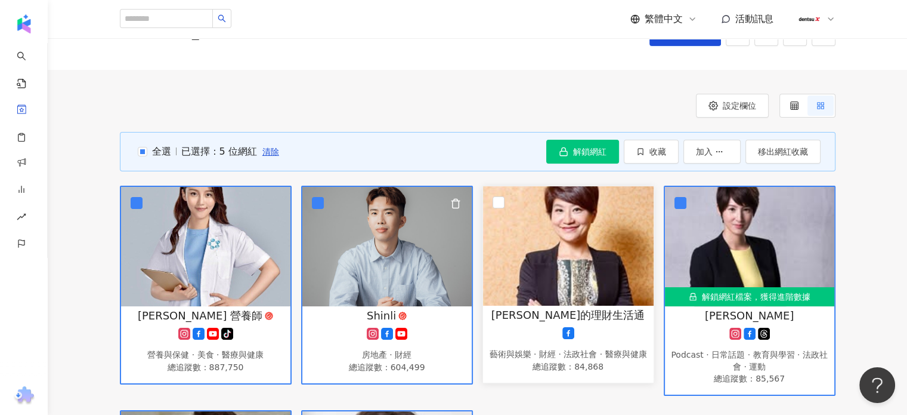
scroll to position [119, 0]
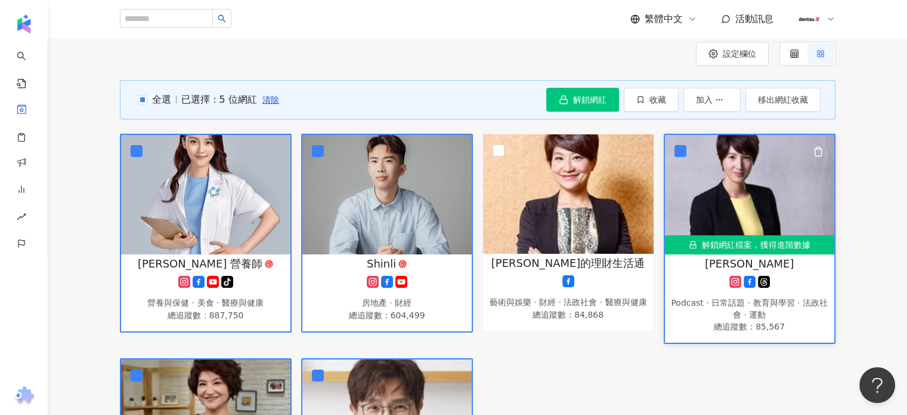
click at [752, 197] on img at bounding box center [749, 194] width 169 height 119
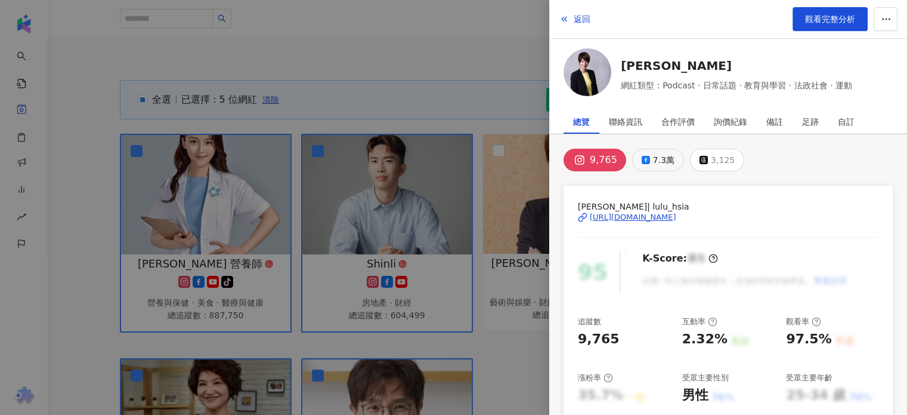
click at [656, 156] on div "7.3萬" at bounding box center [663, 160] width 21 height 17
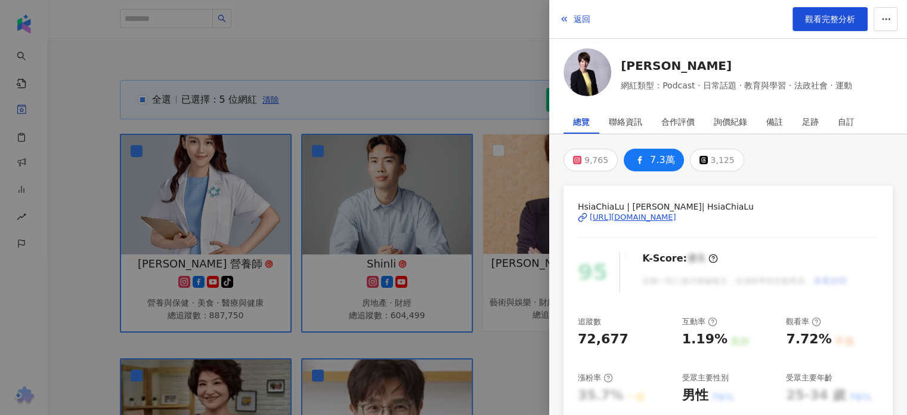
click at [654, 159] on div "7.3萬" at bounding box center [662, 160] width 24 height 17
click at [637, 217] on div "https://www.facebook.com/142097185817990" at bounding box center [633, 217] width 87 height 11
click at [454, 40] on div at bounding box center [453, 207] width 907 height 415
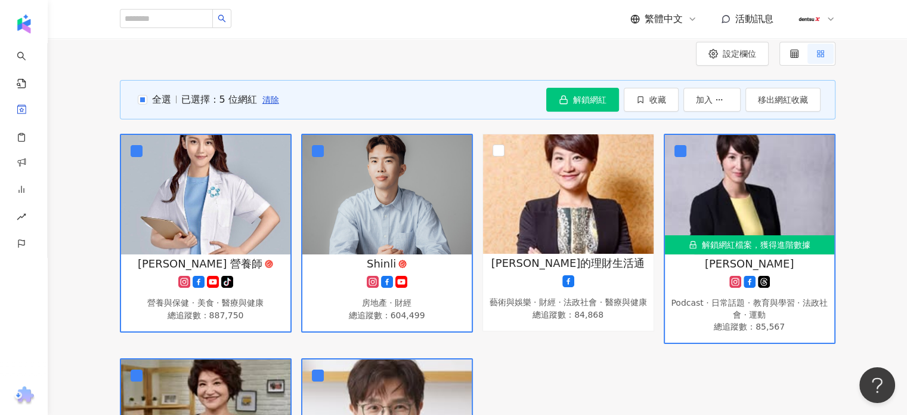
scroll to position [179, 0]
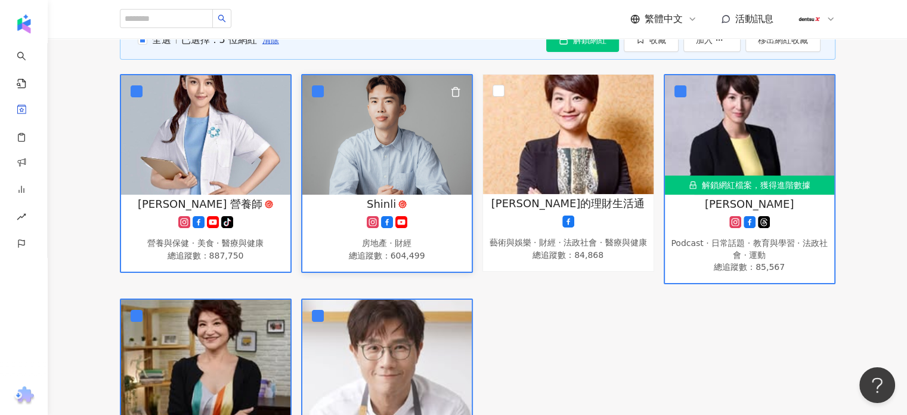
click at [379, 169] on img at bounding box center [386, 134] width 169 height 119
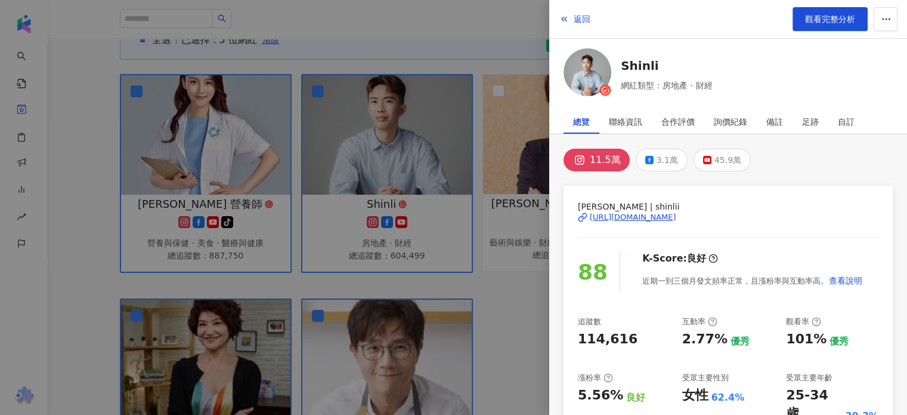
click at [594, 72] on img at bounding box center [588, 72] width 48 height 48
click at [500, 37] on div at bounding box center [453, 207] width 907 height 415
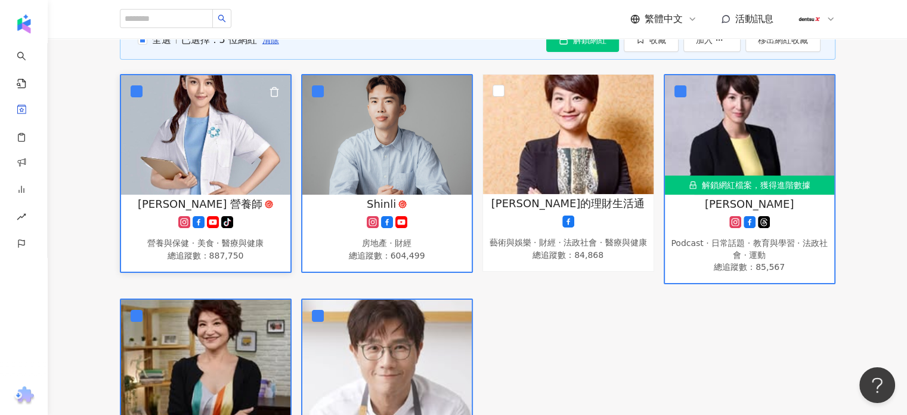
click at [215, 156] on img at bounding box center [205, 134] width 169 height 119
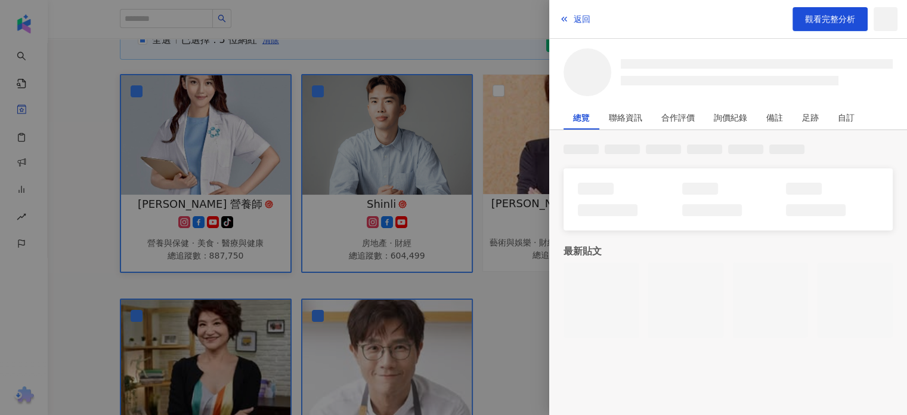
click at [215, 156] on div at bounding box center [453, 207] width 907 height 415
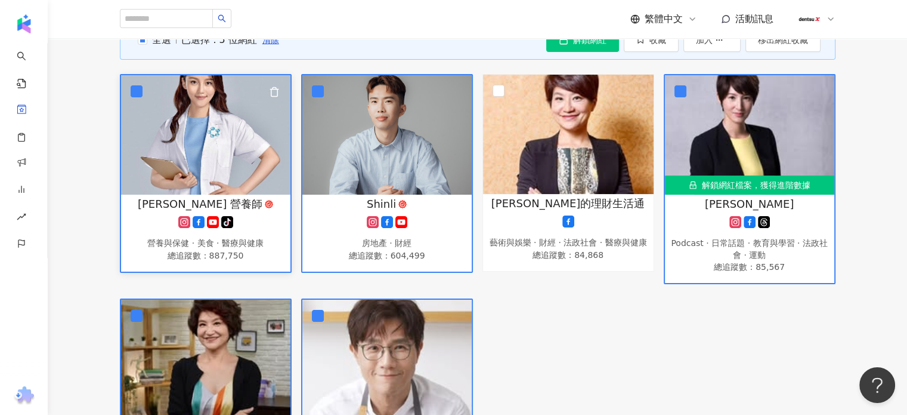
click at [193, 136] on img at bounding box center [205, 134] width 169 height 119
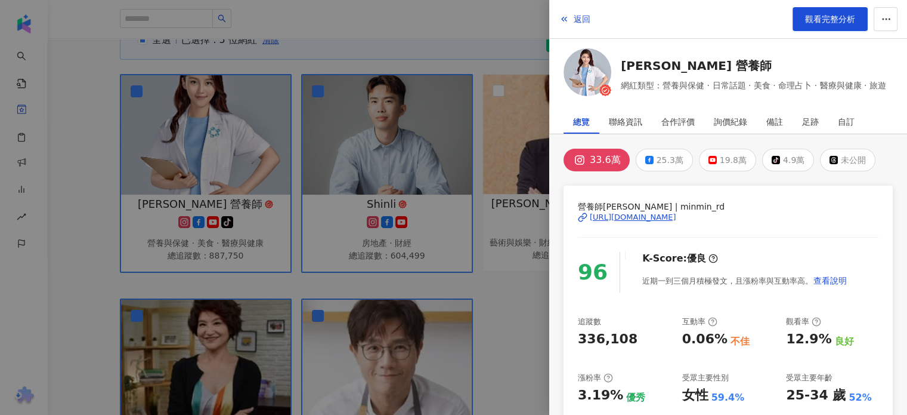
drag, startPoint x: 589, startPoint y: 78, endPoint x: 589, endPoint y: 69, distance: 9.0
click at [589, 69] on img at bounding box center [588, 72] width 48 height 48
click at [478, 208] on div at bounding box center [453, 207] width 907 height 415
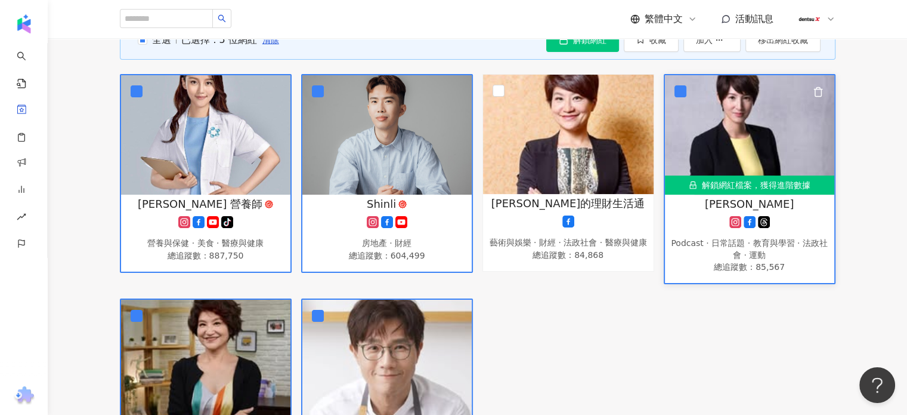
click at [733, 159] on img at bounding box center [749, 134] width 169 height 119
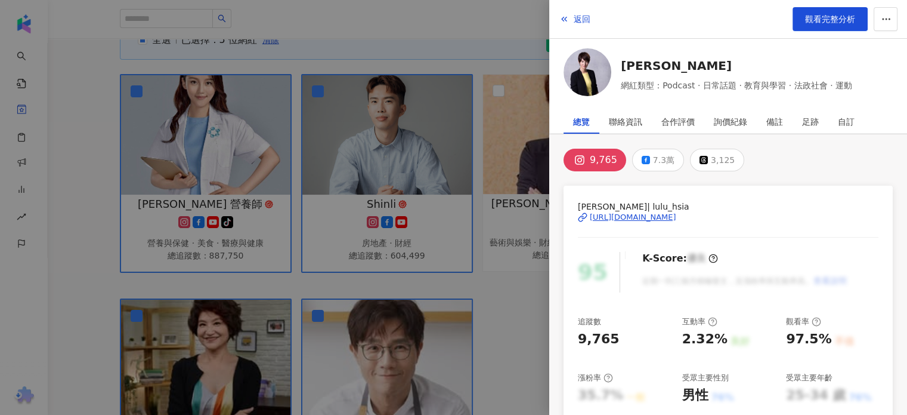
click at [580, 73] on img at bounding box center [588, 72] width 48 height 48
drag, startPoint x: 482, startPoint y: 175, endPoint x: 454, endPoint y: 345, distance: 172.3
click at [484, 179] on div at bounding box center [453, 207] width 907 height 415
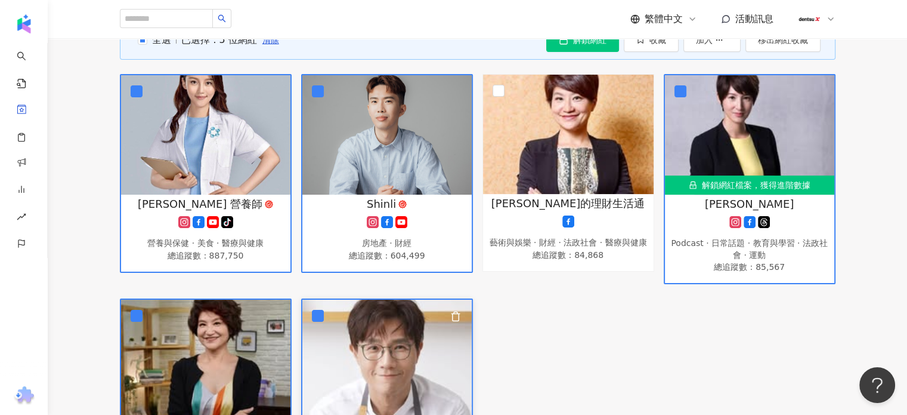
click at [391, 372] on img at bounding box center [386, 358] width 169 height 119
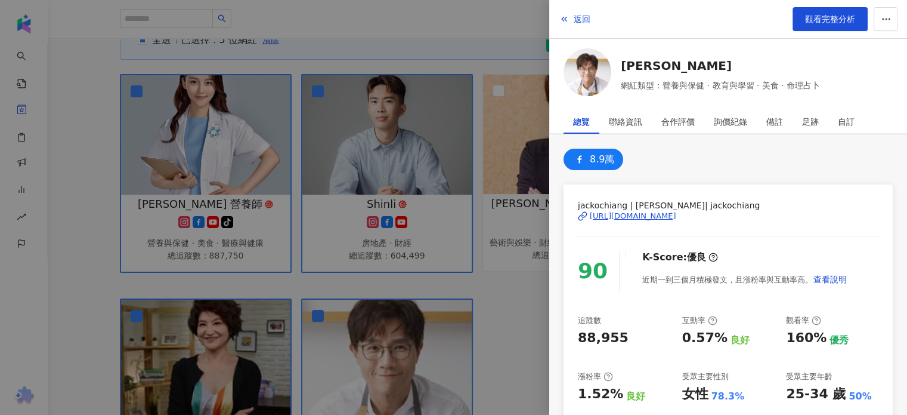
click at [589, 82] on img at bounding box center [588, 72] width 48 height 48
click at [348, 354] on div at bounding box center [453, 207] width 907 height 415
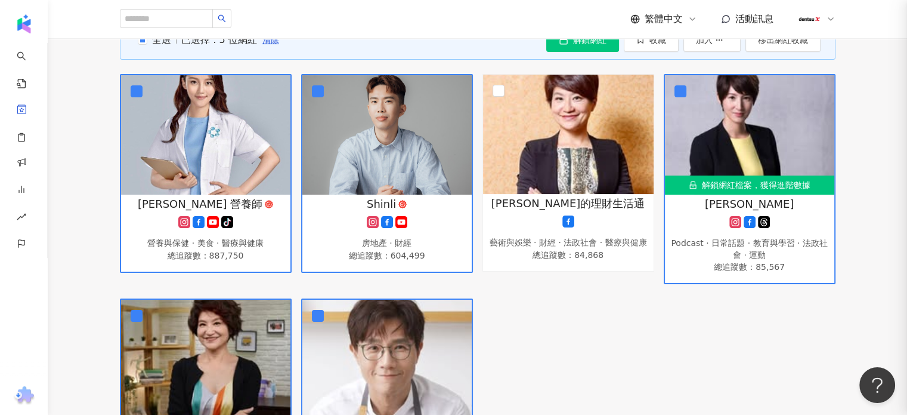
click at [217, 359] on img at bounding box center [205, 358] width 169 height 119
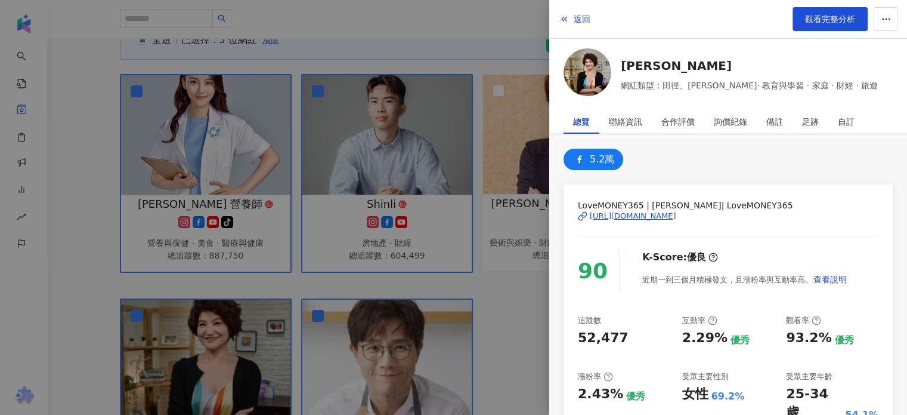
click at [597, 161] on div "5.2萬" at bounding box center [602, 159] width 24 height 17
click at [590, 161] on div "5.2萬" at bounding box center [602, 159] width 24 height 17
click at [589, 161] on button "5.2萬" at bounding box center [594, 159] width 60 height 21
click at [589, 81] on img at bounding box center [588, 72] width 48 height 48
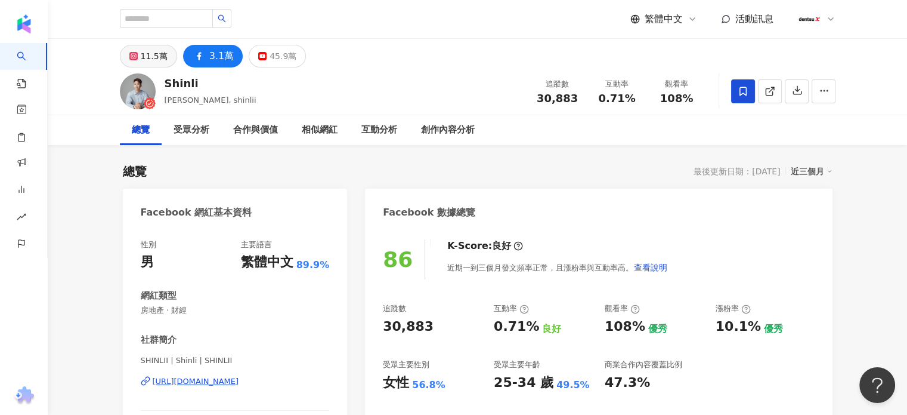
click at [149, 59] on div "11.5萬" at bounding box center [154, 56] width 27 height 17
click at [153, 60] on div "11.5萬" at bounding box center [154, 56] width 27 height 17
click at [150, 58] on div "11.5萬" at bounding box center [154, 56] width 27 height 17
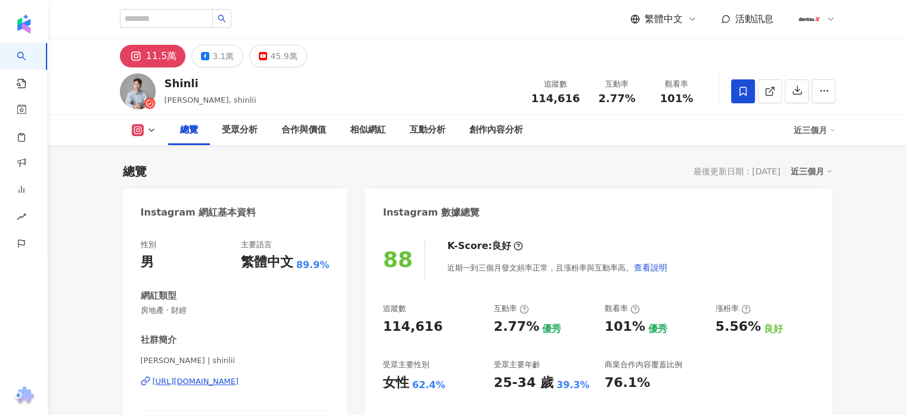
drag, startPoint x: 0, startPoint y: 0, endPoint x: 136, endPoint y: 90, distance: 163.2
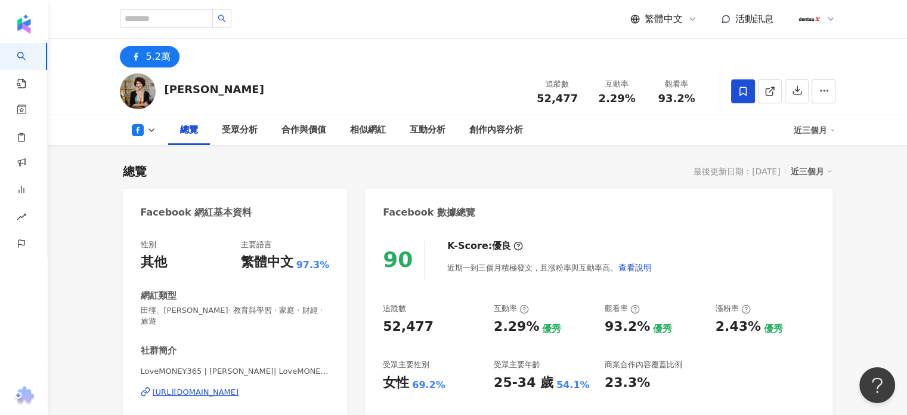
click at [767, 91] on icon at bounding box center [770, 91] width 11 height 11
